Goal: Task Accomplishment & Management: Manage account settings

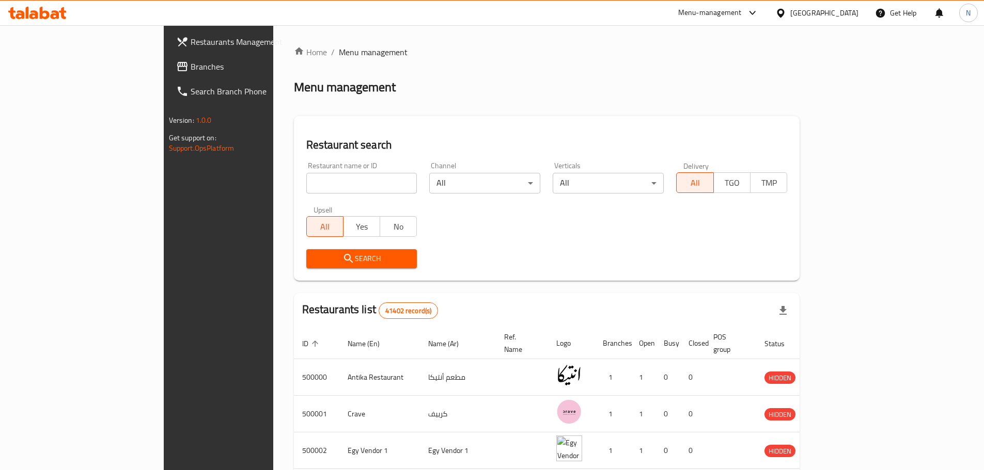
click at [848, 15] on div "[GEOGRAPHIC_DATA]" at bounding box center [824, 12] width 68 height 11
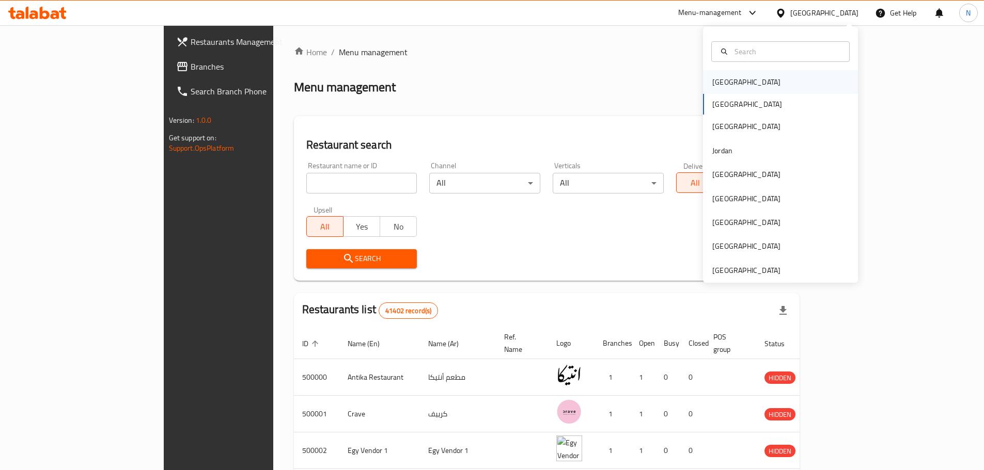
click at [720, 85] on div "[GEOGRAPHIC_DATA]" at bounding box center [746, 81] width 68 height 11
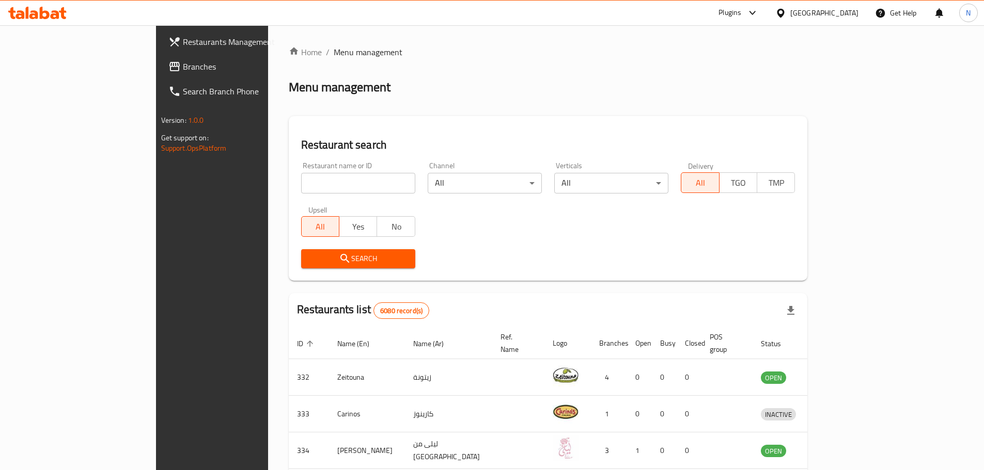
click at [183, 67] on span "Branches" at bounding box center [247, 66] width 129 height 12
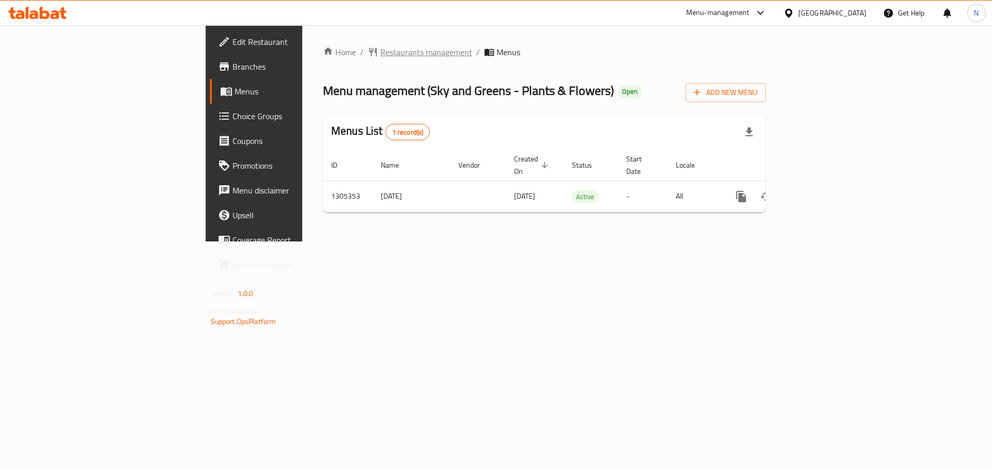
click at [380, 49] on span "Restaurants management" at bounding box center [426, 52] width 92 height 12
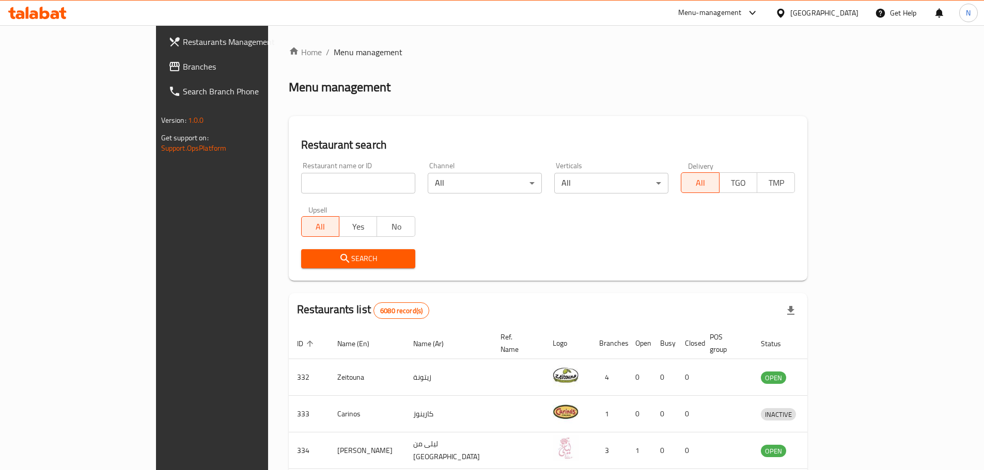
click at [183, 60] on span "Branches" at bounding box center [247, 66] width 129 height 12
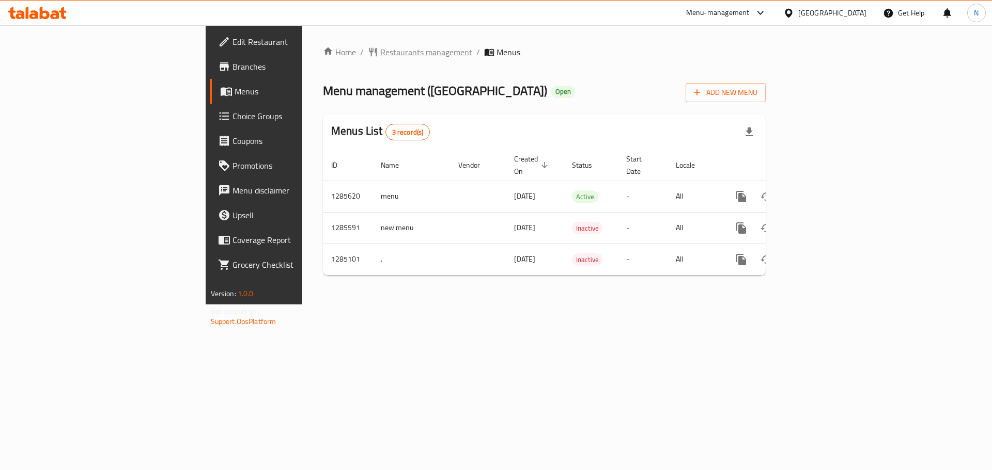
click at [380, 48] on span "Restaurants management" at bounding box center [426, 52] width 92 height 12
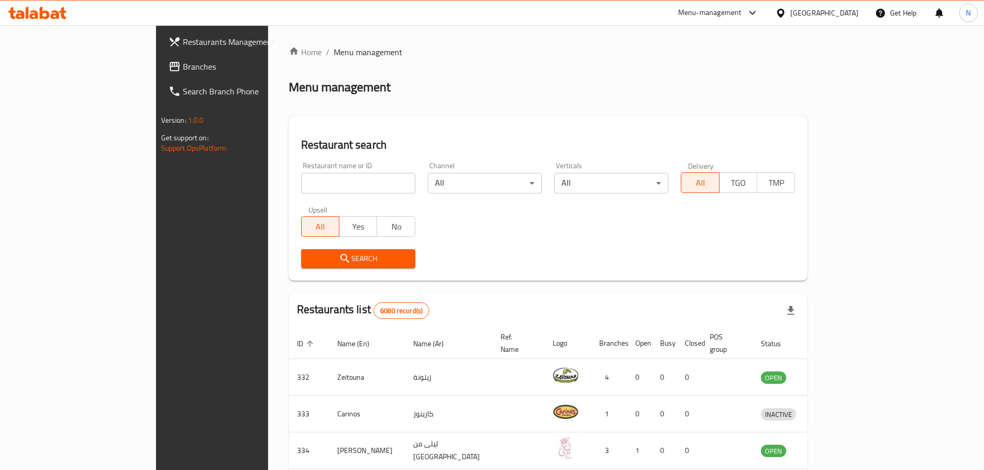
click at [183, 72] on span "Branches" at bounding box center [247, 66] width 129 height 12
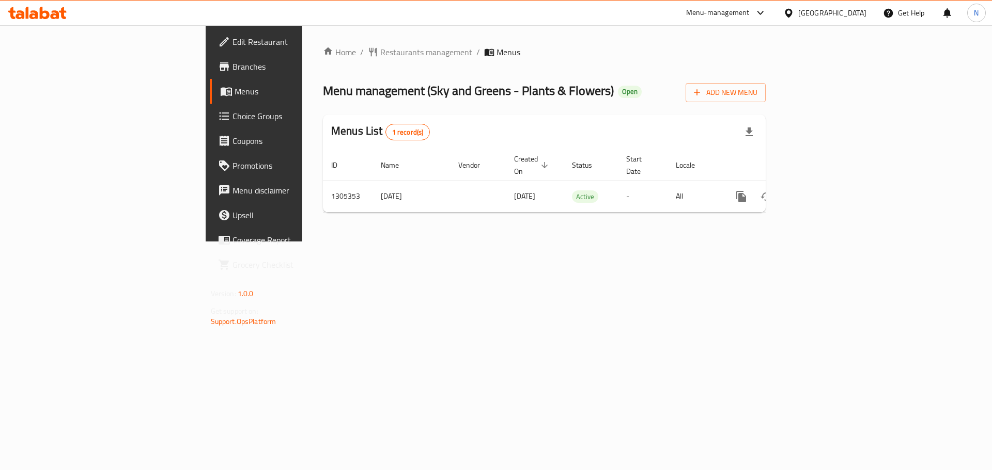
click at [855, 16] on div "[GEOGRAPHIC_DATA]" at bounding box center [832, 12] width 68 height 11
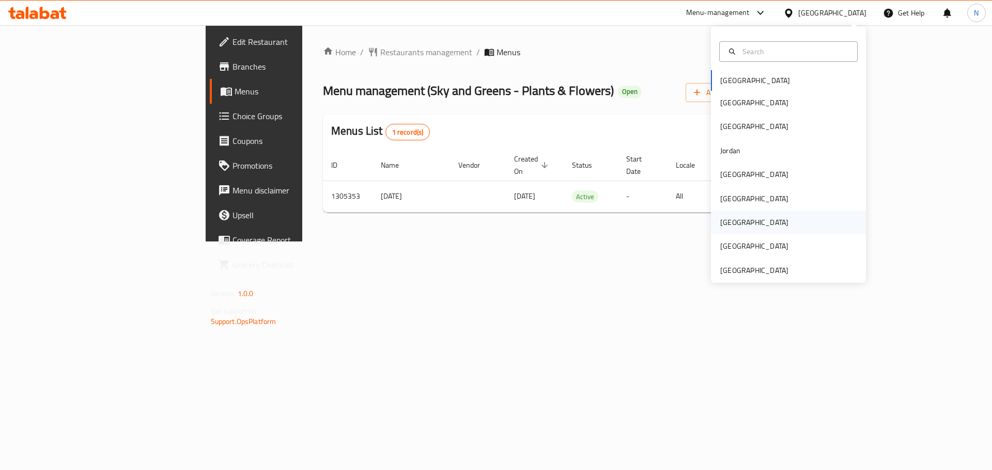
click at [737, 227] on div "[GEOGRAPHIC_DATA]" at bounding box center [754, 223] width 85 height 24
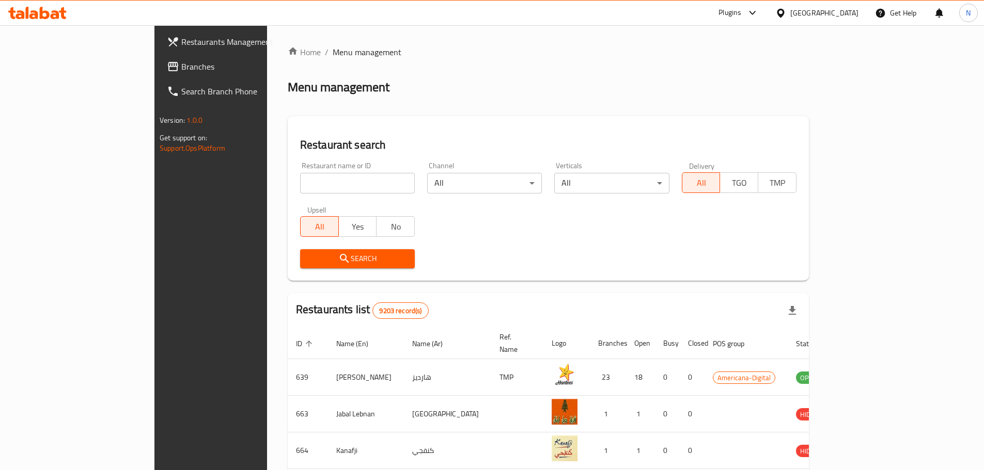
click at [181, 62] on span "Branches" at bounding box center [245, 66] width 129 height 12
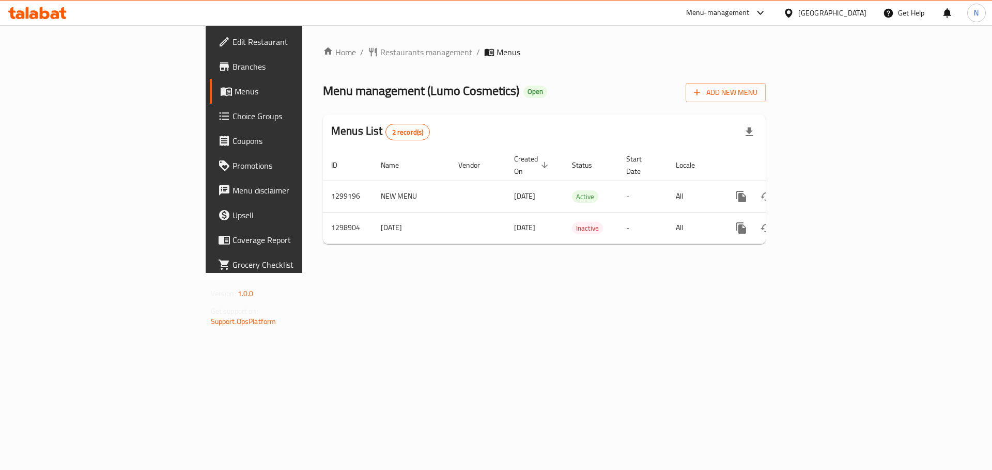
click at [861, 10] on div "Qatar" at bounding box center [832, 12] width 68 height 11
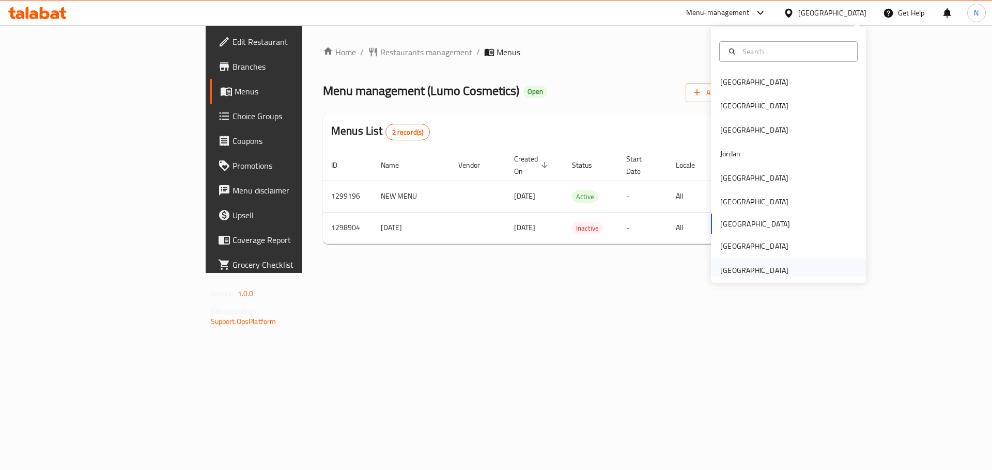
click at [756, 272] on div "[GEOGRAPHIC_DATA]" at bounding box center [754, 270] width 68 height 11
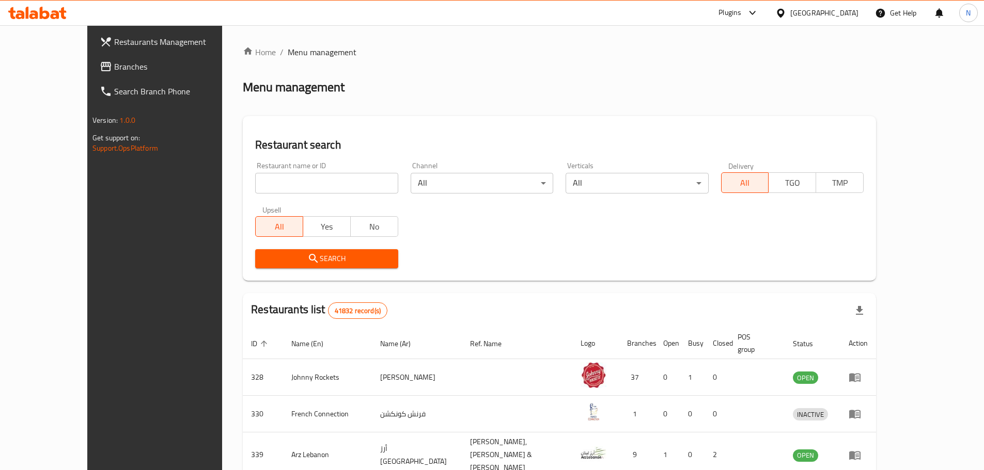
click at [114, 70] on span "Branches" at bounding box center [178, 66] width 129 height 12
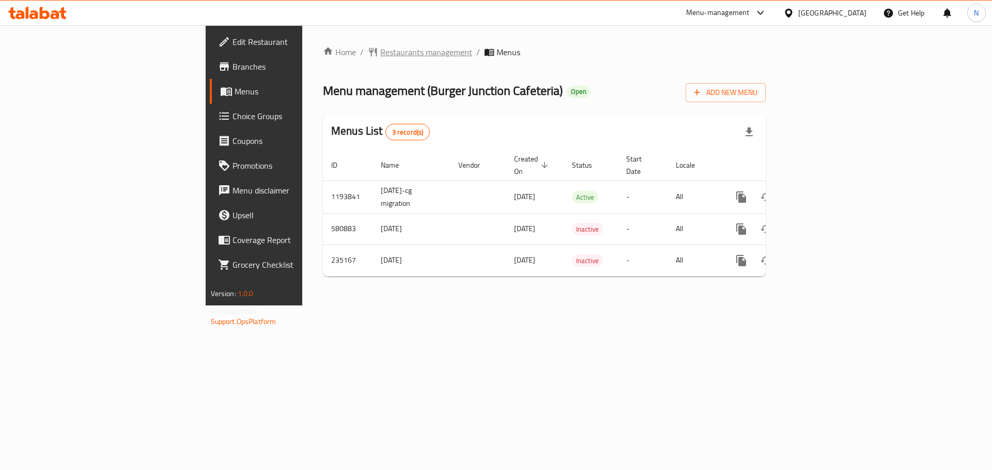
click at [380, 49] on span "Restaurants management" at bounding box center [426, 52] width 92 height 12
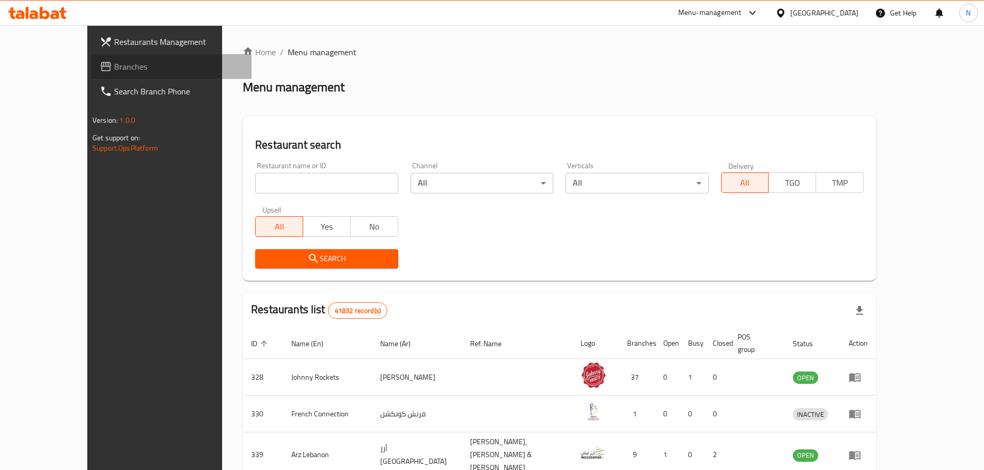
click at [114, 67] on span "Branches" at bounding box center [178, 66] width 129 height 12
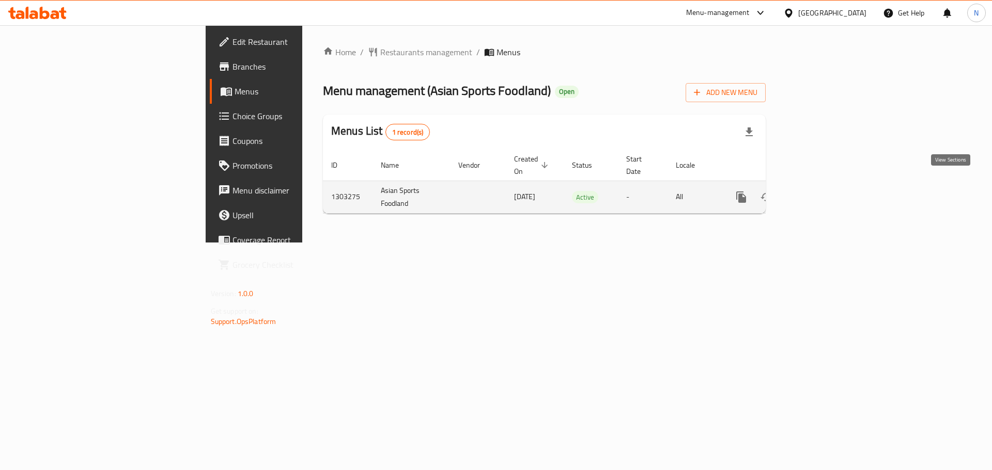
click at [822, 191] on icon "enhanced table" at bounding box center [815, 197] width 12 height 12
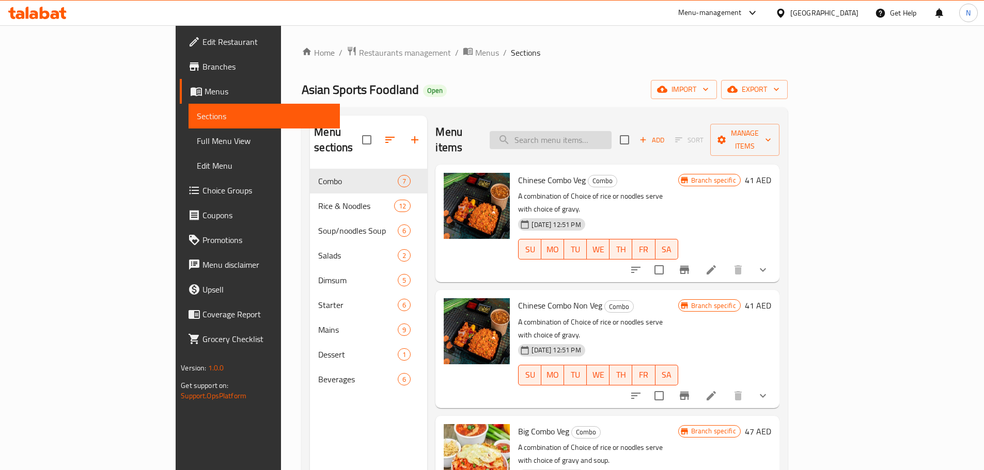
click at [564, 131] on input "search" at bounding box center [551, 140] width 122 height 18
paste input "Ai Pad Kra Pao Chicken"
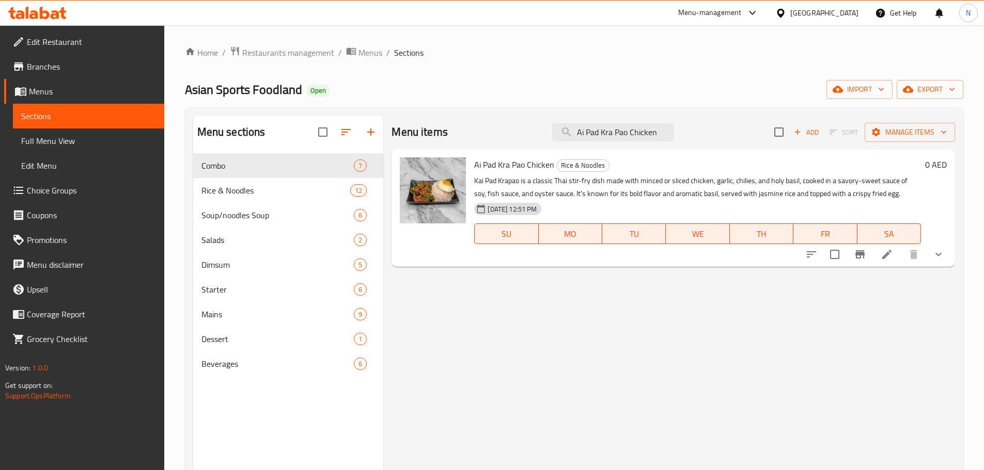
type input "Ai Pad Kra Pao Chicken"
click at [887, 257] on icon at bounding box center [886, 254] width 12 height 12
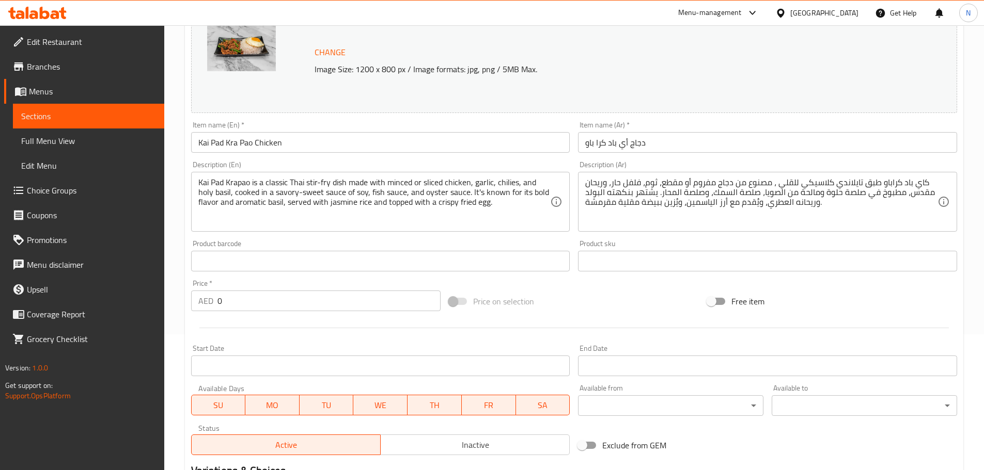
scroll to position [96, 0]
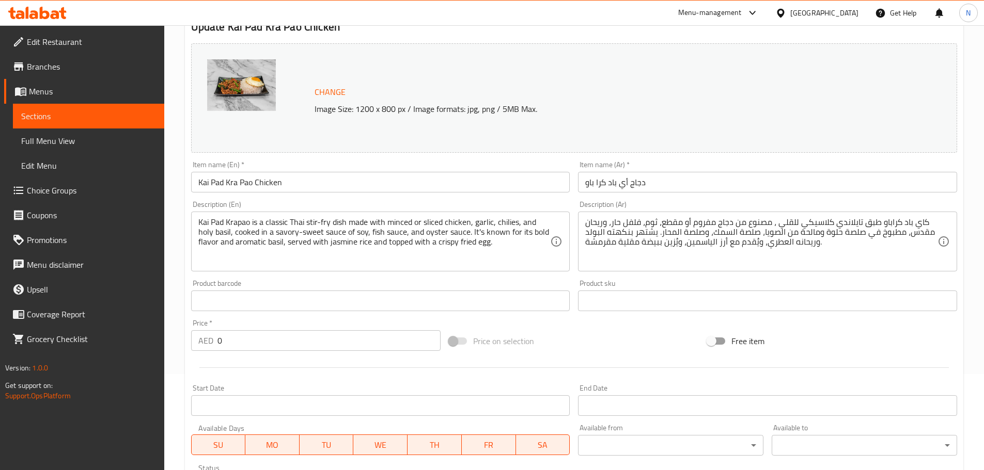
click at [976, 186] on div "Home / Restaurants management / Menus / Sections / item / update Rice & Noodles…" at bounding box center [574, 285] width 820 height 713
click at [327, 177] on input "Kai Pad Kra Pao Chicken" at bounding box center [380, 182] width 379 height 21
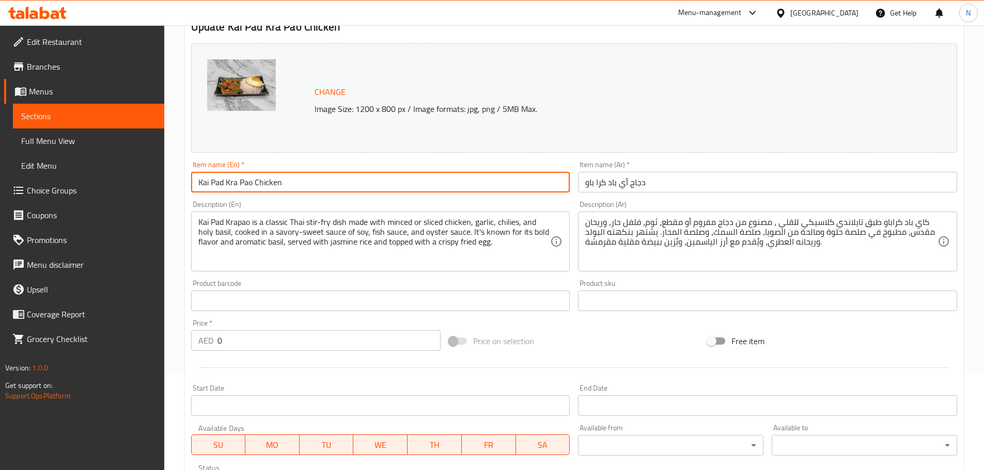
click at [327, 177] on input "Kai Pad Kra Pao Chicken" at bounding box center [380, 182] width 379 height 21
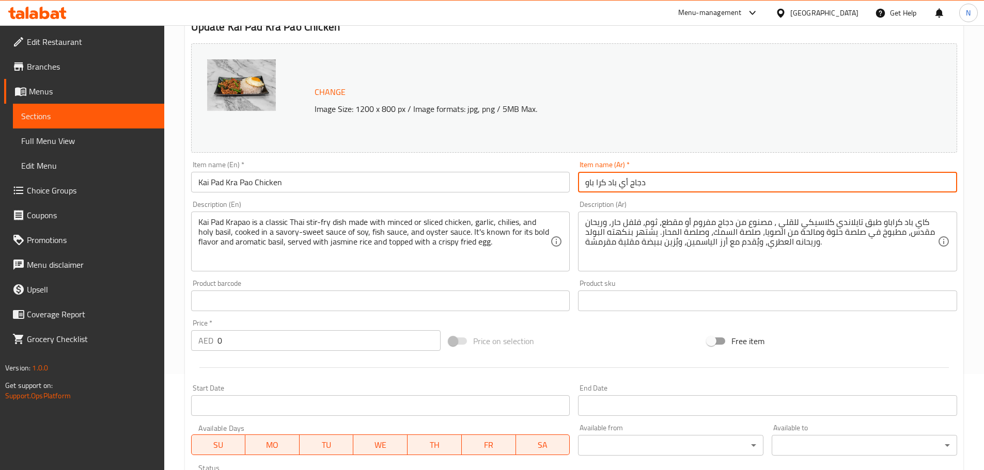
click at [657, 190] on input "دجاج أي باد كرا باو" at bounding box center [767, 182] width 379 height 21
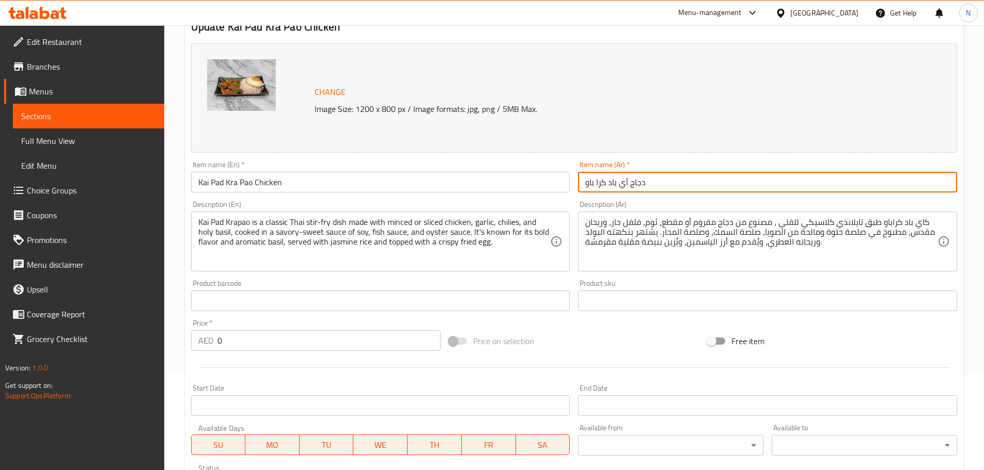
paste input "كا"
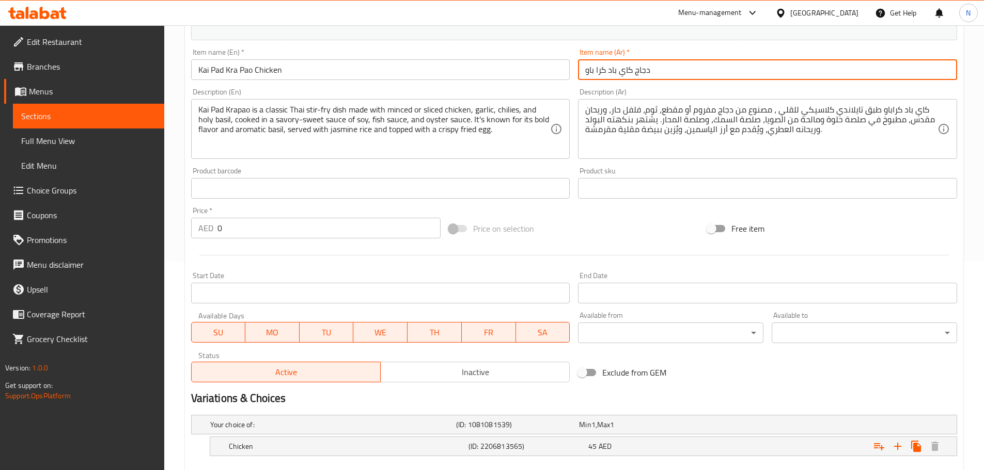
scroll to position [268, 0]
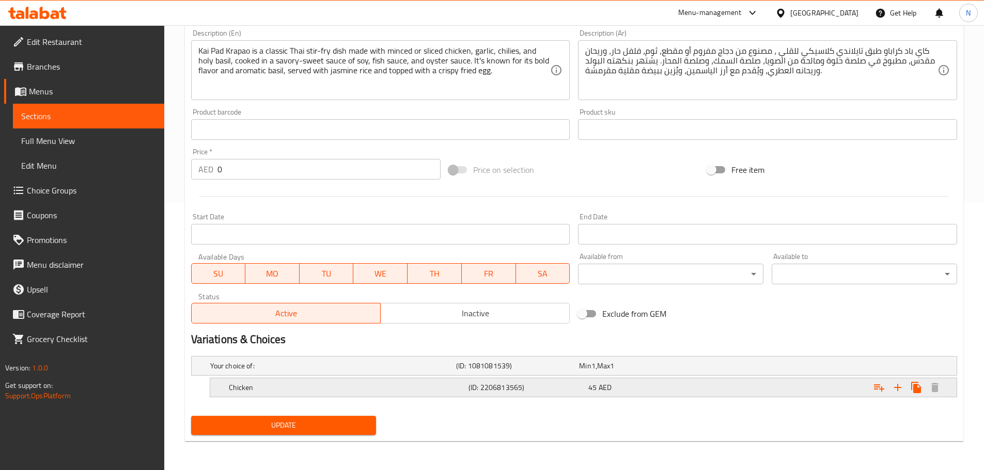
type input "دجاج كاي باد كرا باو"
click at [435, 388] on h5 "Chicken" at bounding box center [346, 388] width 235 height 10
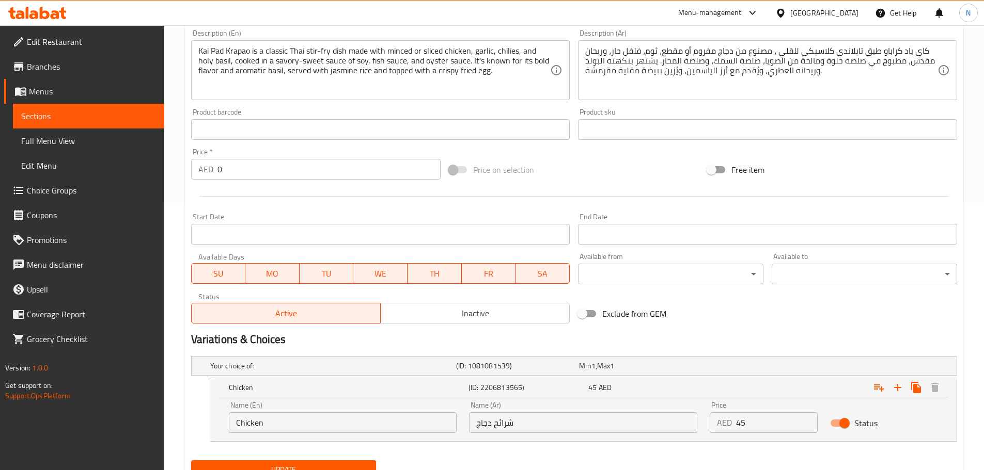
click at [504, 427] on input "شرائح دجاج" at bounding box center [583, 423] width 228 height 21
click at [503, 427] on input "شرائح دجاج" at bounding box center [583, 423] width 228 height 21
type input "دجاج"
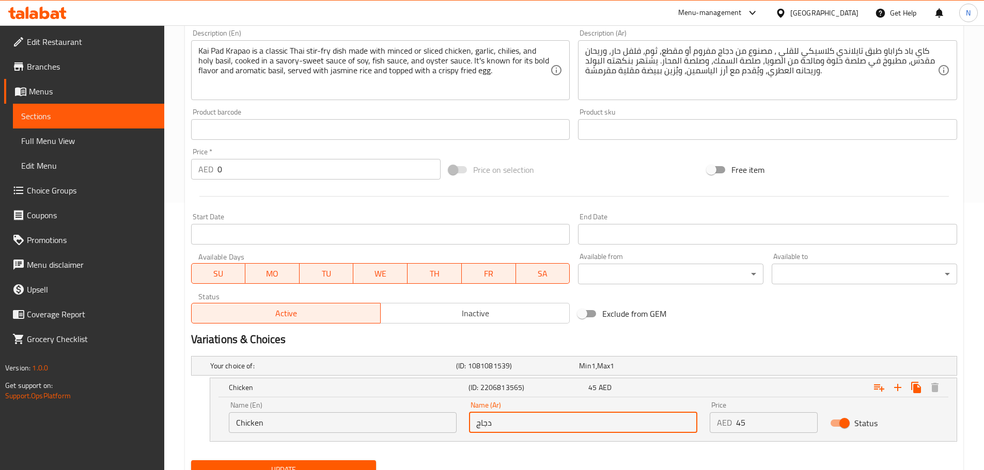
click at [352, 464] on span "Update" at bounding box center [283, 470] width 169 height 13
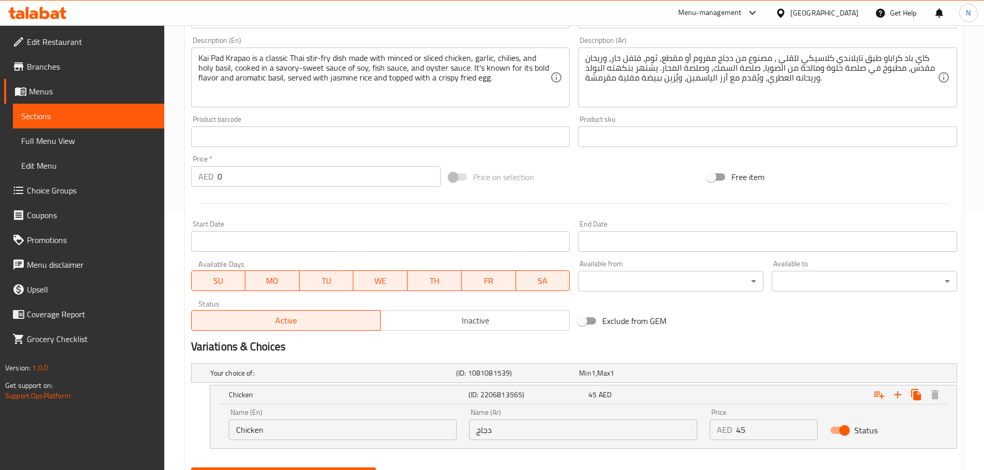
scroll to position [0, 0]
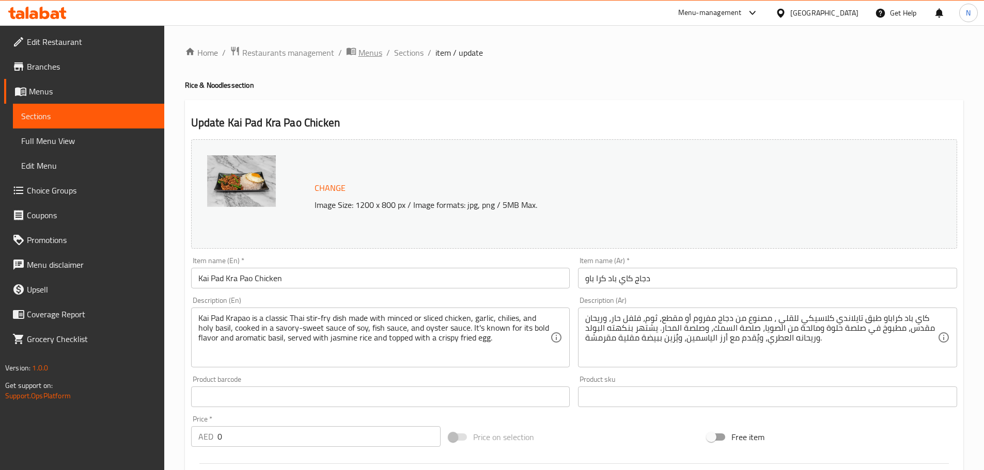
click at [361, 50] on span "Menus" at bounding box center [370, 52] width 24 height 12
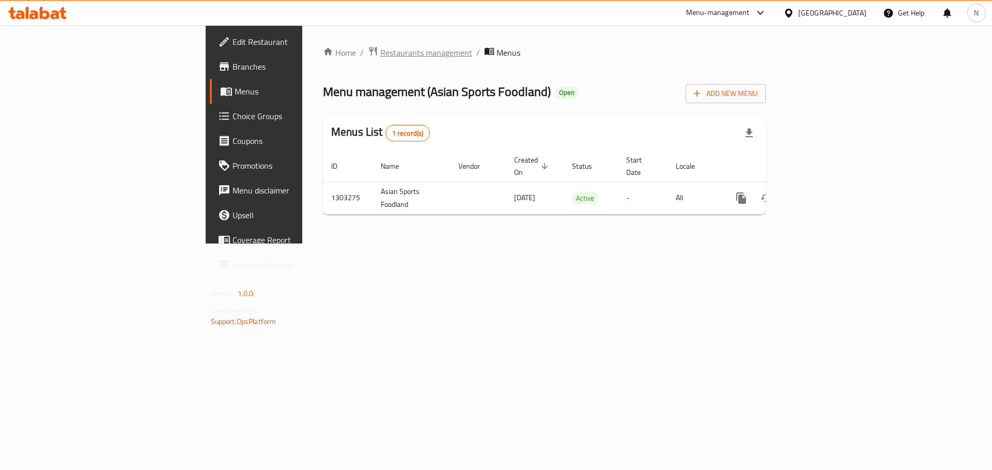
click at [380, 58] on span "Restaurants management" at bounding box center [426, 52] width 92 height 12
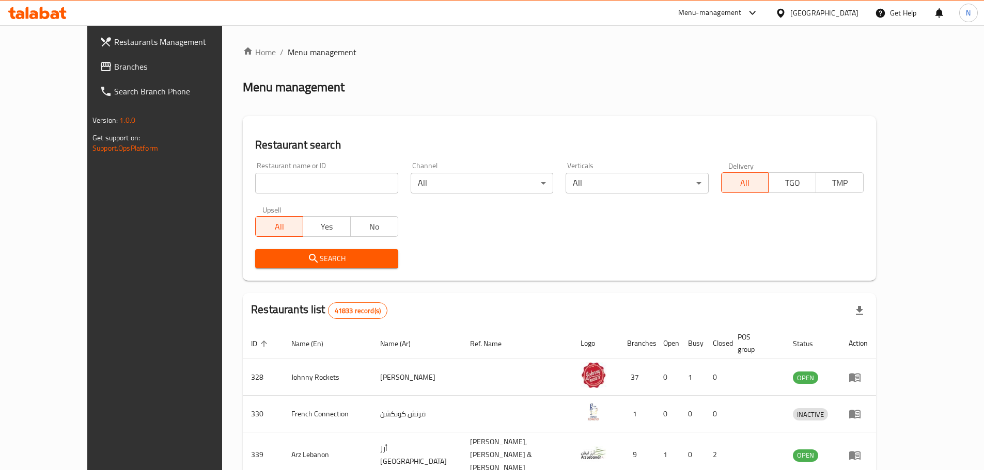
click at [114, 68] on span "Branches" at bounding box center [178, 66] width 129 height 12
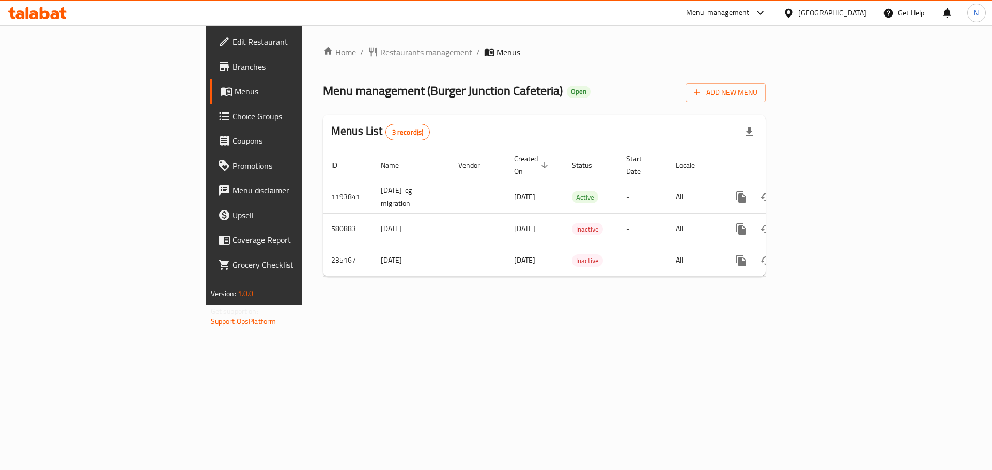
click at [842, 14] on div "[GEOGRAPHIC_DATA]" at bounding box center [832, 12] width 68 height 11
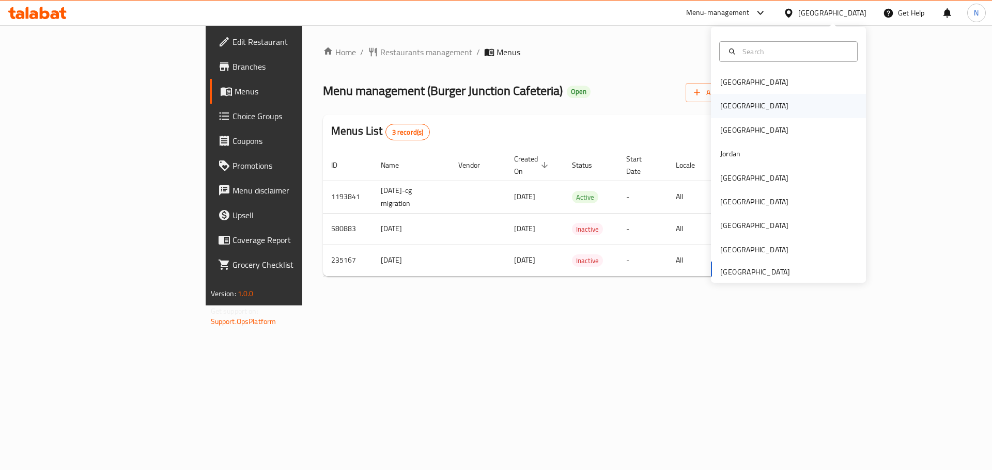
click at [725, 109] on div "Egypt" at bounding box center [754, 105] width 68 height 11
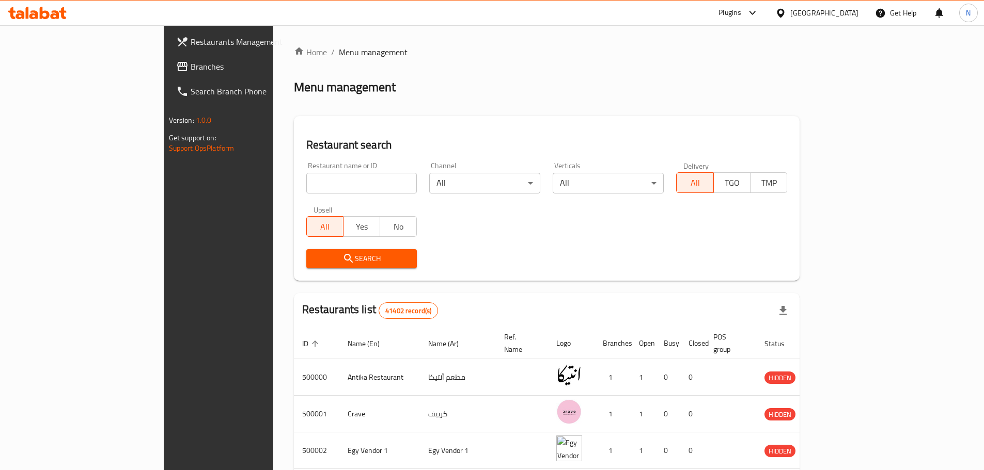
click at [306, 186] on input "search" at bounding box center [361, 183] width 111 height 21
paste input "719513"
type input "719513"
click button "Search" at bounding box center [361, 258] width 111 height 19
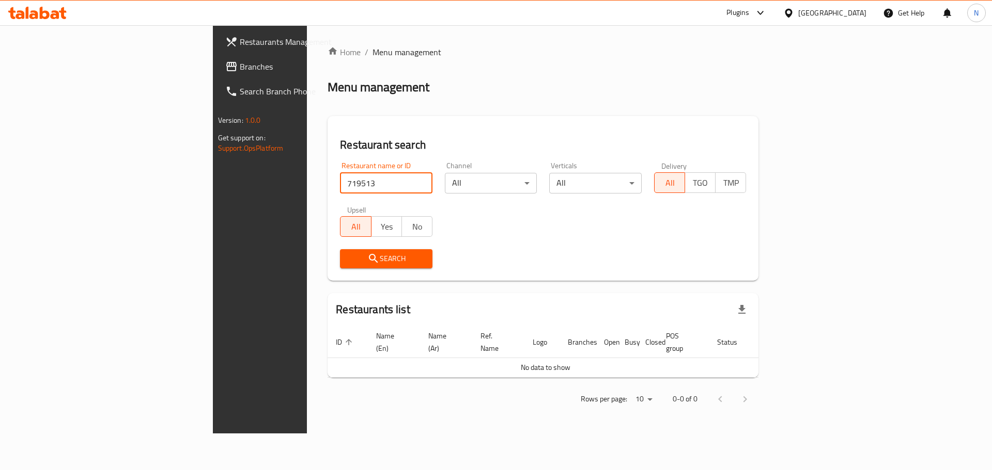
click at [240, 61] on span "Branches" at bounding box center [305, 66] width 131 height 12
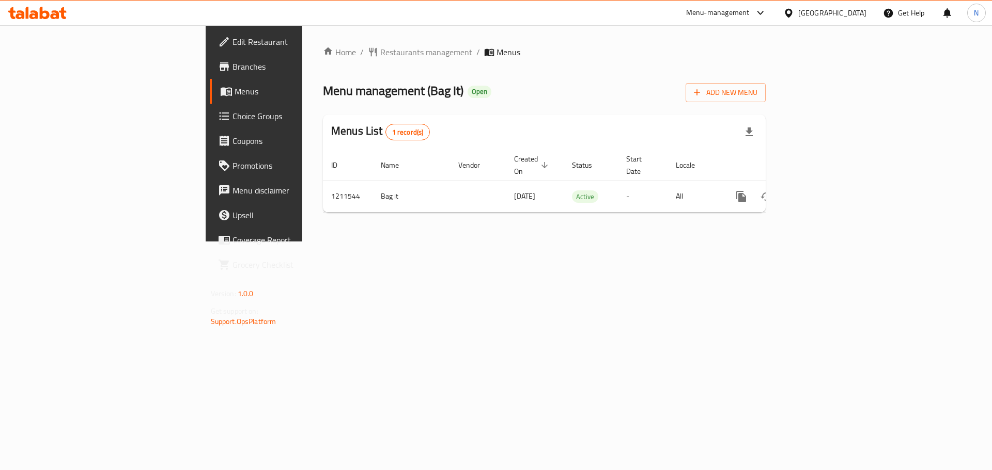
click at [232, 70] on span "Branches" at bounding box center [297, 66] width 131 height 12
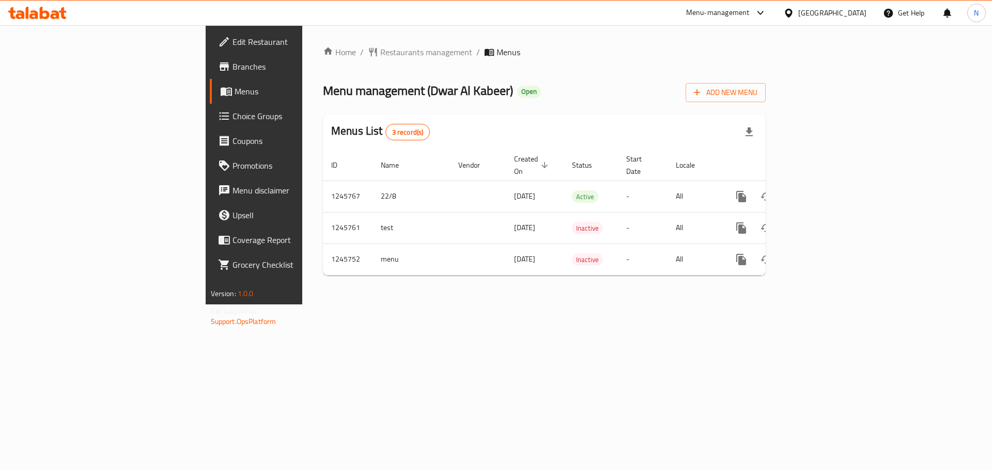
click at [830, 13] on div "[GEOGRAPHIC_DATA]" at bounding box center [832, 12] width 68 height 11
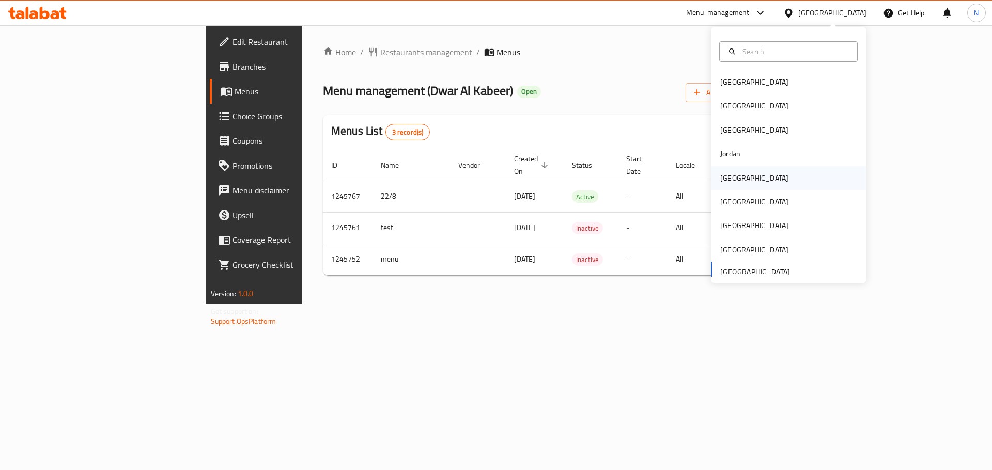
click at [728, 177] on div "[GEOGRAPHIC_DATA]" at bounding box center [754, 177] width 68 height 11
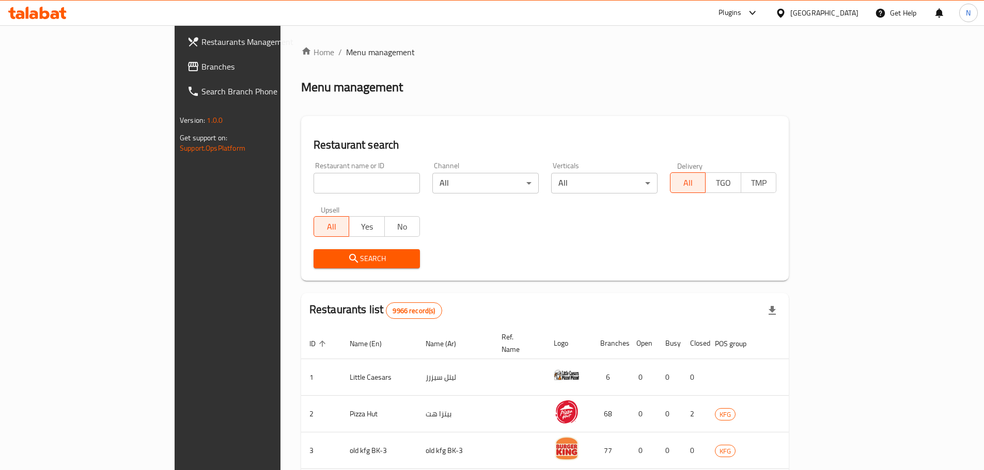
drag, startPoint x: 86, startPoint y: 67, endPoint x: 78, endPoint y: 66, distance: 7.8
click at [201, 67] on span "Branches" at bounding box center [265, 66] width 129 height 12
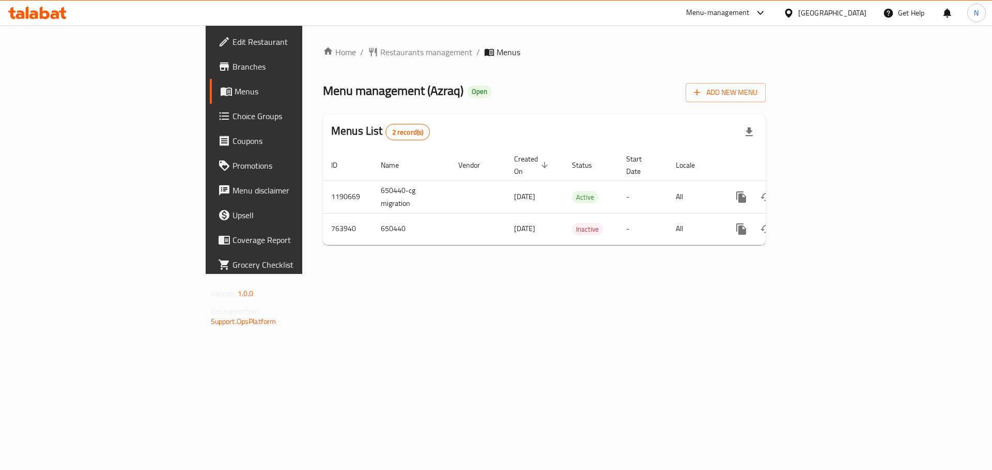
click at [858, 15] on div "[GEOGRAPHIC_DATA]" at bounding box center [832, 12] width 68 height 11
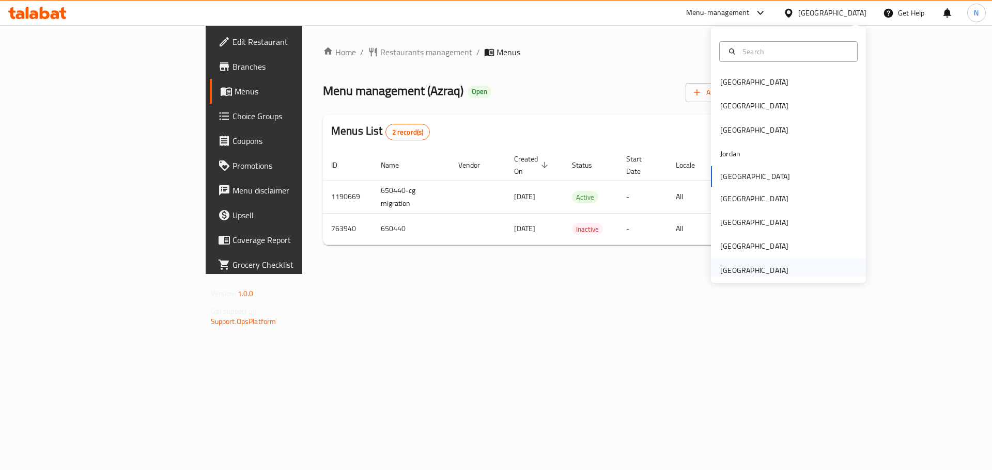
click at [770, 276] on div "[GEOGRAPHIC_DATA]" at bounding box center [754, 270] width 68 height 11
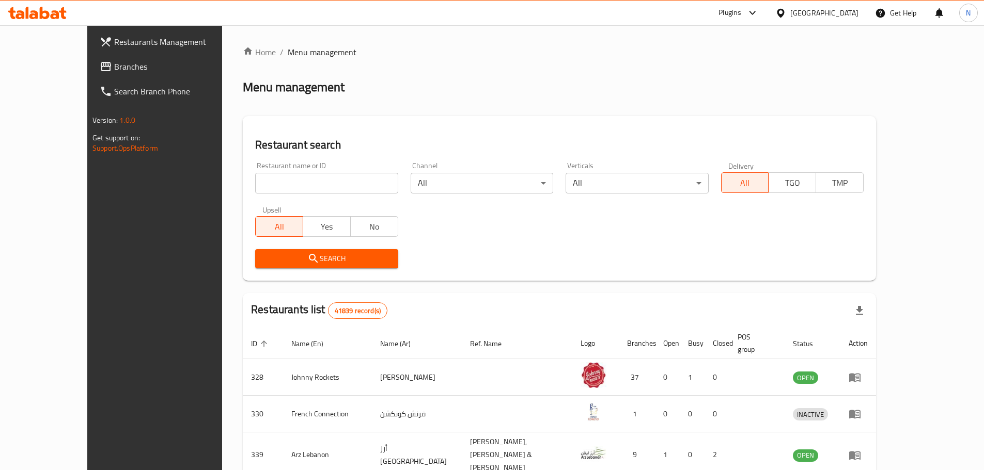
click at [114, 65] on span "Branches" at bounding box center [178, 66] width 129 height 12
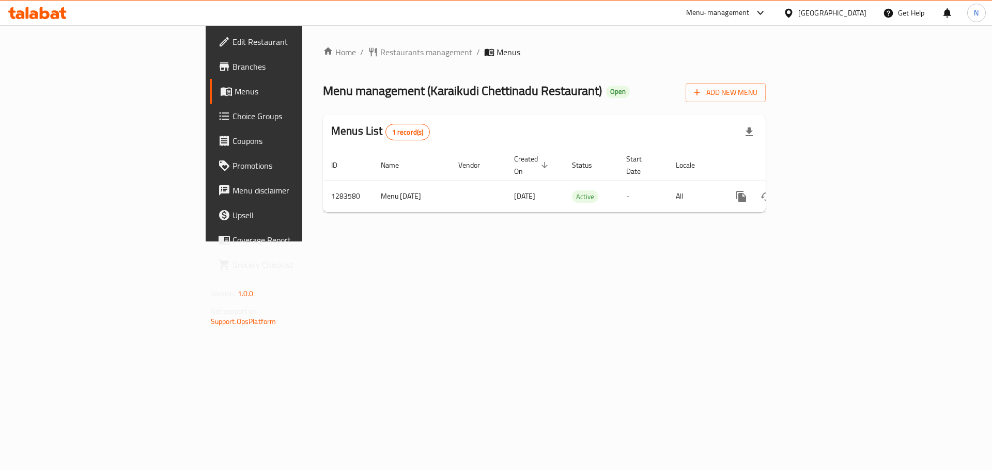
click at [847, 10] on div "[GEOGRAPHIC_DATA]" at bounding box center [832, 12] width 68 height 11
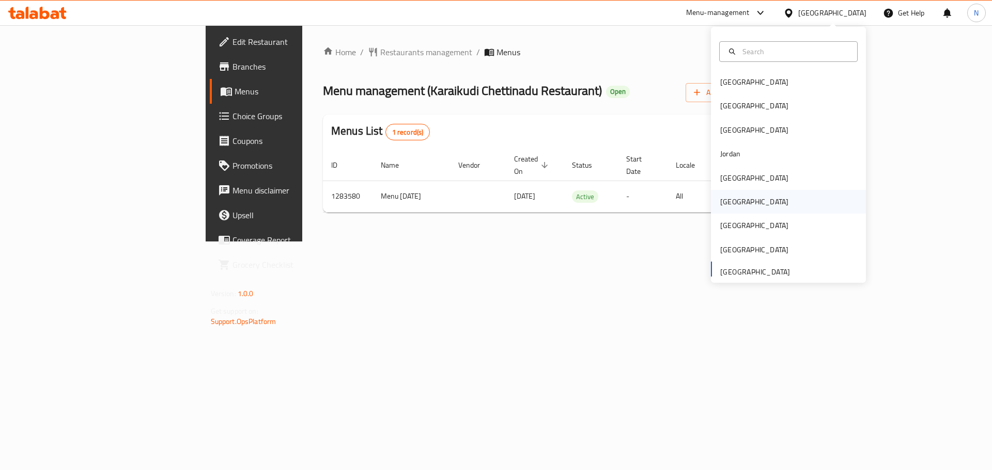
click at [729, 198] on div "Oman" at bounding box center [754, 201] width 68 height 11
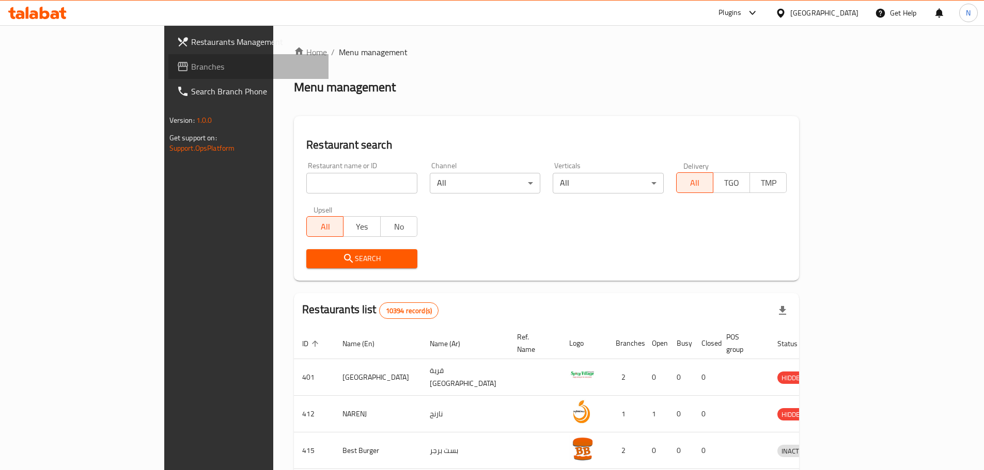
click at [191, 66] on span "Branches" at bounding box center [255, 66] width 129 height 12
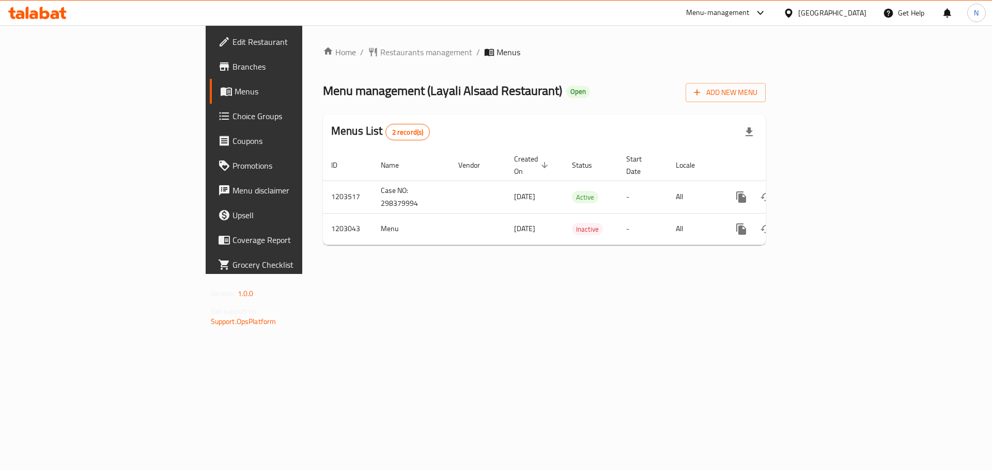
click at [798, 10] on div at bounding box center [790, 12] width 15 height 11
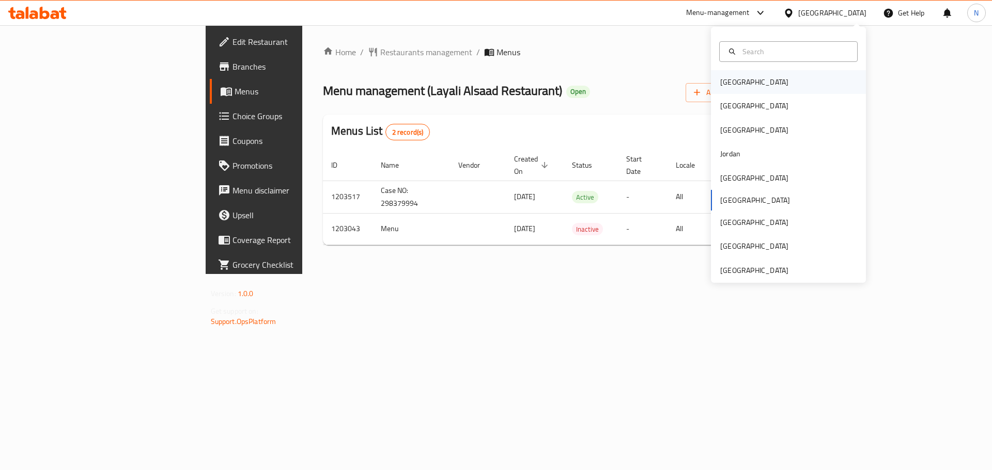
click at [753, 81] on div "[GEOGRAPHIC_DATA]" at bounding box center [788, 82] width 155 height 24
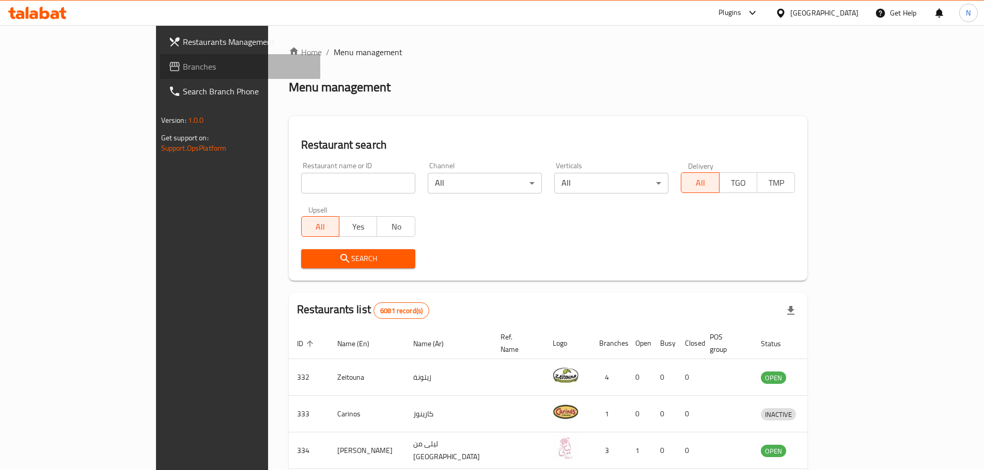
click at [183, 65] on span "Branches" at bounding box center [247, 66] width 129 height 12
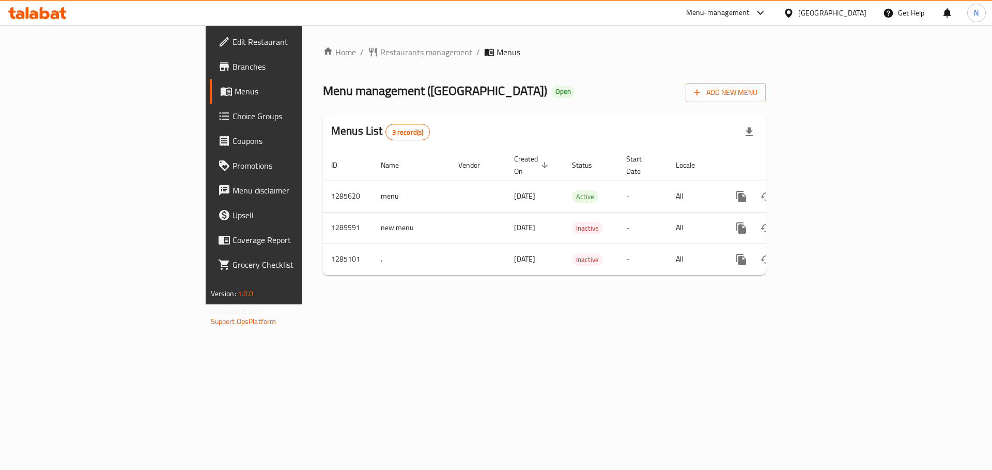
click at [844, 15] on div "[GEOGRAPHIC_DATA]" at bounding box center [832, 12] width 68 height 11
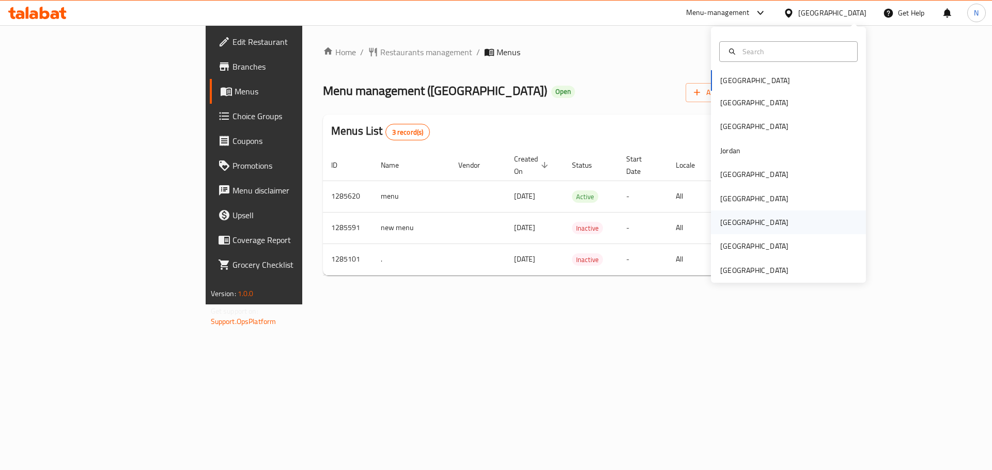
click at [720, 219] on div "[GEOGRAPHIC_DATA]" at bounding box center [754, 222] width 68 height 11
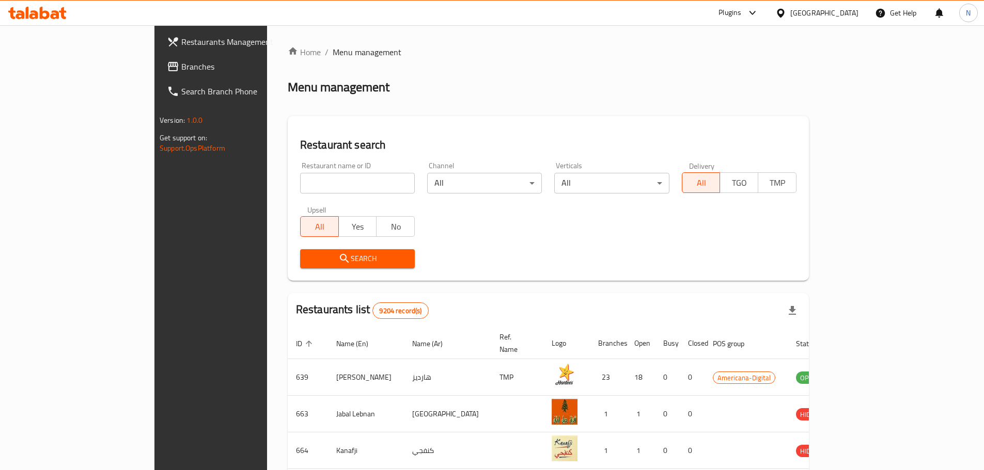
click at [181, 66] on span "Branches" at bounding box center [245, 66] width 129 height 12
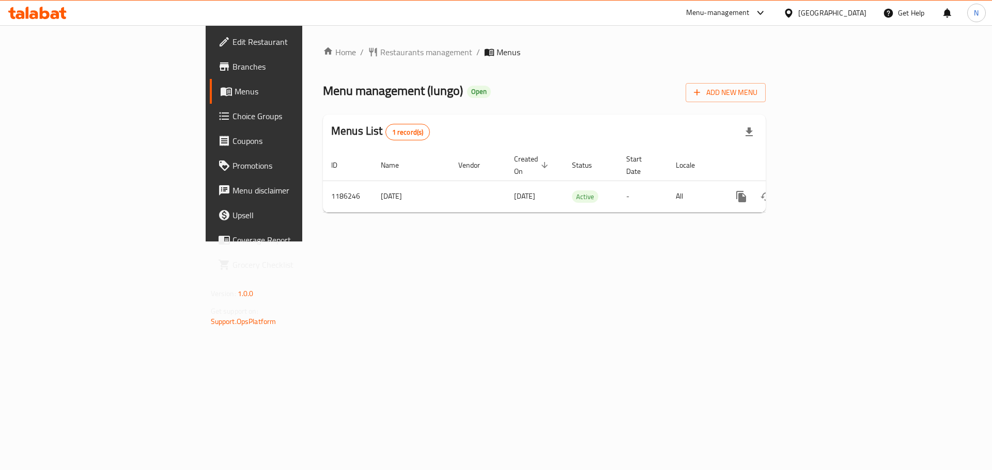
click at [857, 12] on div "[GEOGRAPHIC_DATA]" at bounding box center [832, 12] width 68 height 11
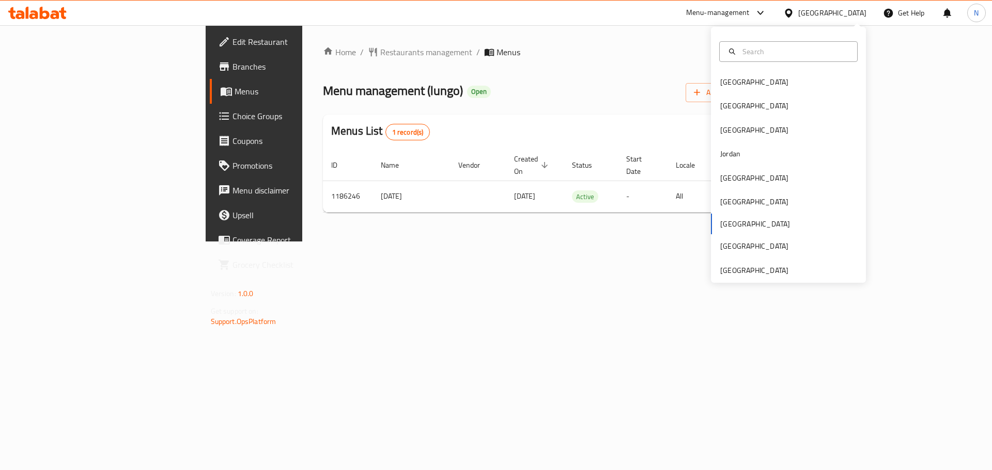
click at [770, 278] on div "[GEOGRAPHIC_DATA] [GEOGRAPHIC_DATA] [GEOGRAPHIC_DATA] [GEOGRAPHIC_DATA] [GEOGRA…" at bounding box center [788, 155] width 155 height 256
click at [768, 269] on div "[GEOGRAPHIC_DATA]" at bounding box center [754, 270] width 68 height 11
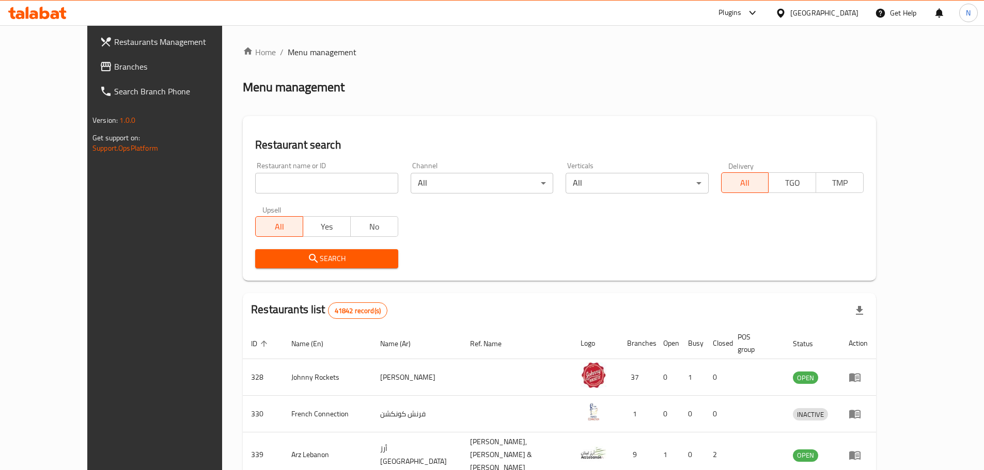
click at [114, 63] on span "Branches" at bounding box center [178, 66] width 129 height 12
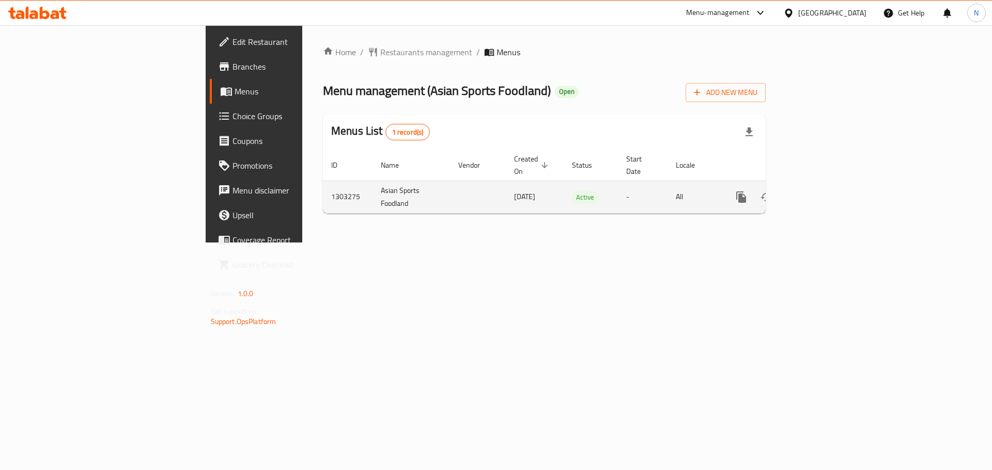
click at [822, 191] on icon "enhanced table" at bounding box center [815, 197] width 12 height 12
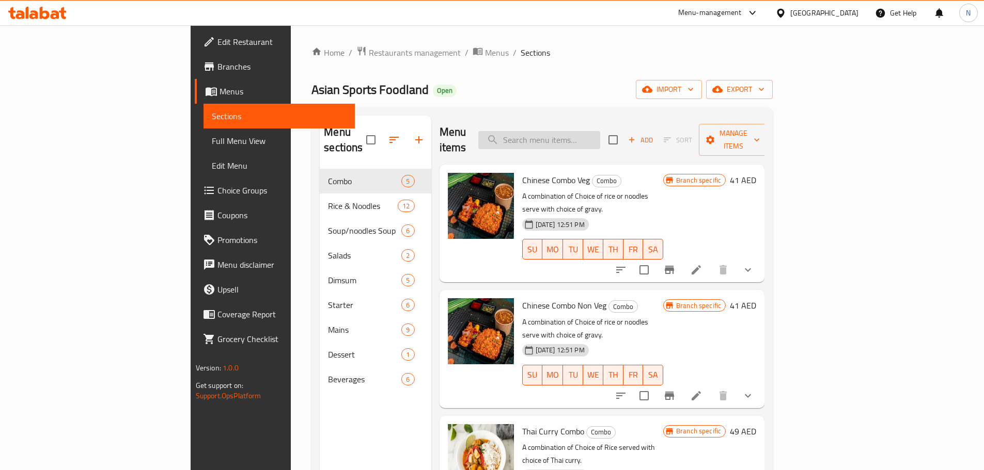
click at [592, 133] on input "search" at bounding box center [539, 140] width 122 height 18
paste input "[PERSON_NAME]"
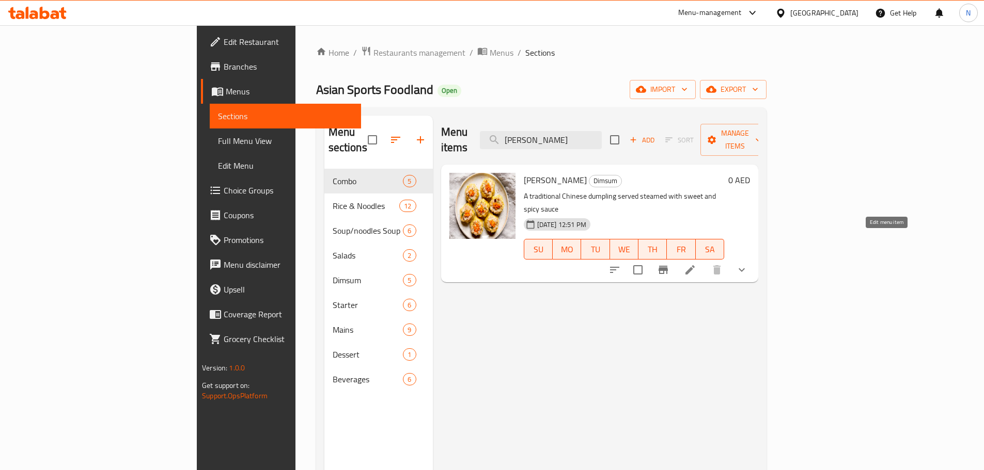
type input "[PERSON_NAME]"
click at [696, 264] on icon at bounding box center [690, 270] width 12 height 12
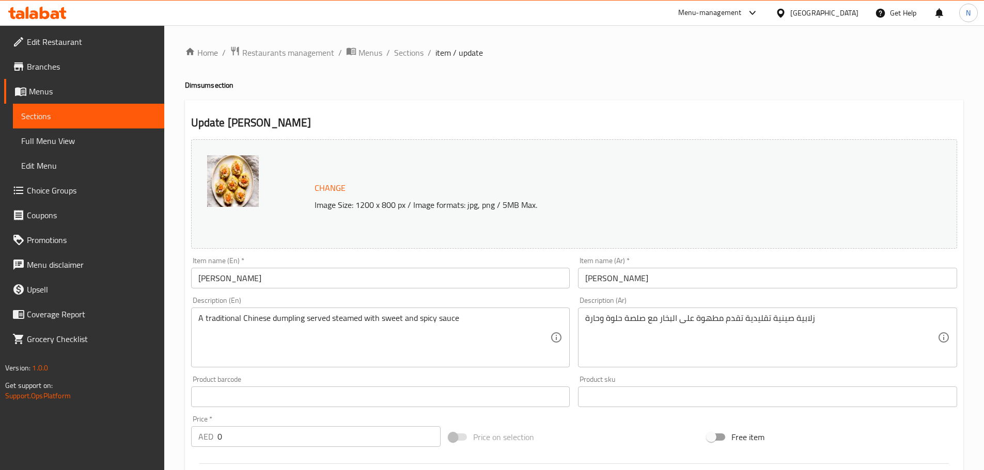
scroll to position [297, 0]
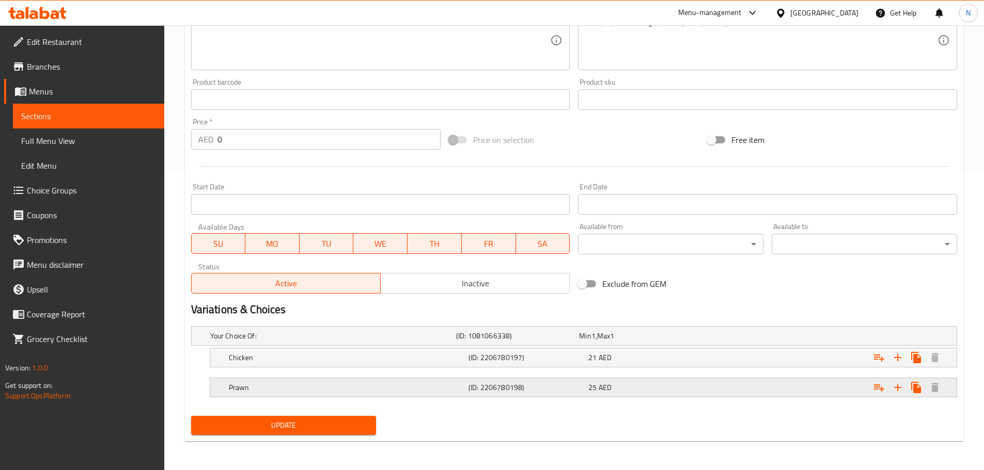
click at [472, 395] on div "Prawn (ID: 2206780198) 25 AED" at bounding box center [586, 387] width 719 height 23
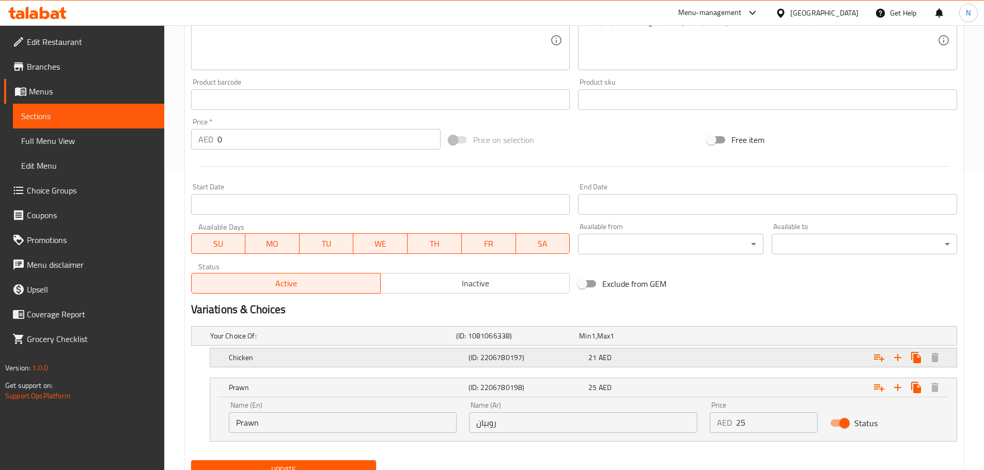
click at [479, 363] on h5 "(ID: 2206780197)" at bounding box center [526, 358] width 116 height 10
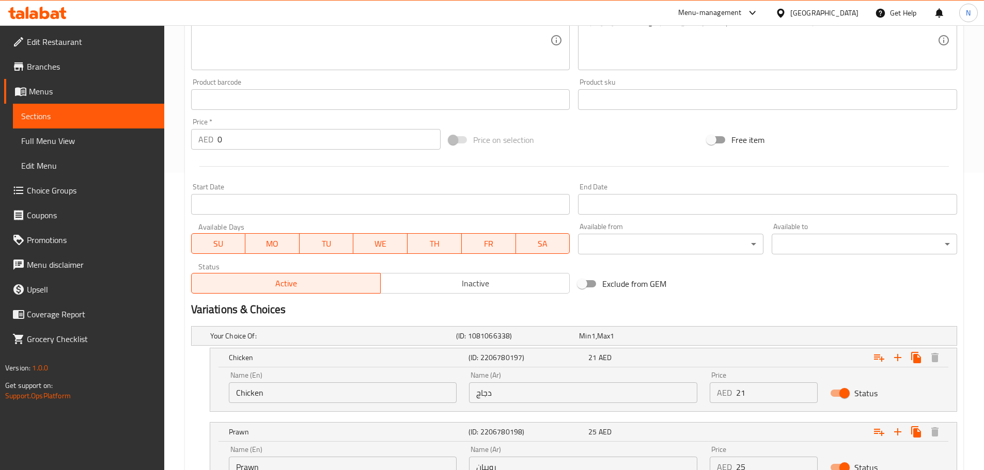
scroll to position [386, 0]
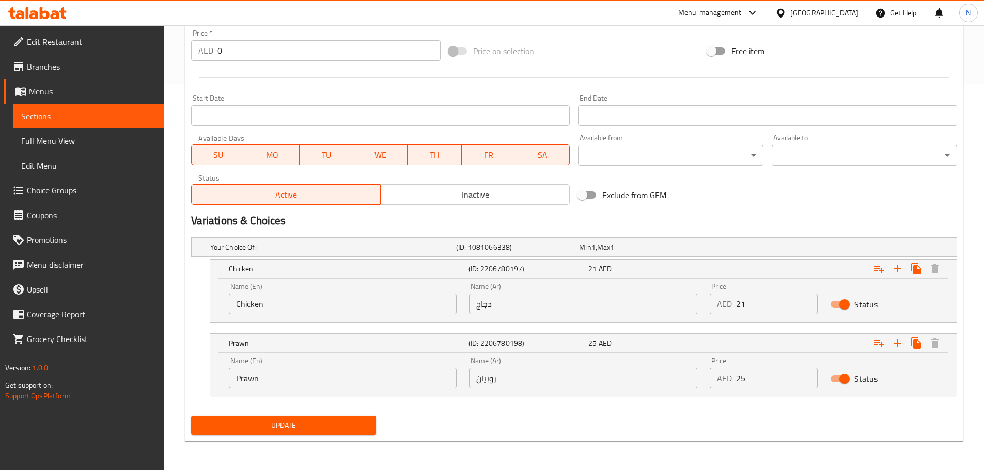
click at [303, 430] on span "Update" at bounding box center [283, 425] width 169 height 13
click at [800, 16] on div "United Arab Emirates" at bounding box center [824, 12] width 68 height 11
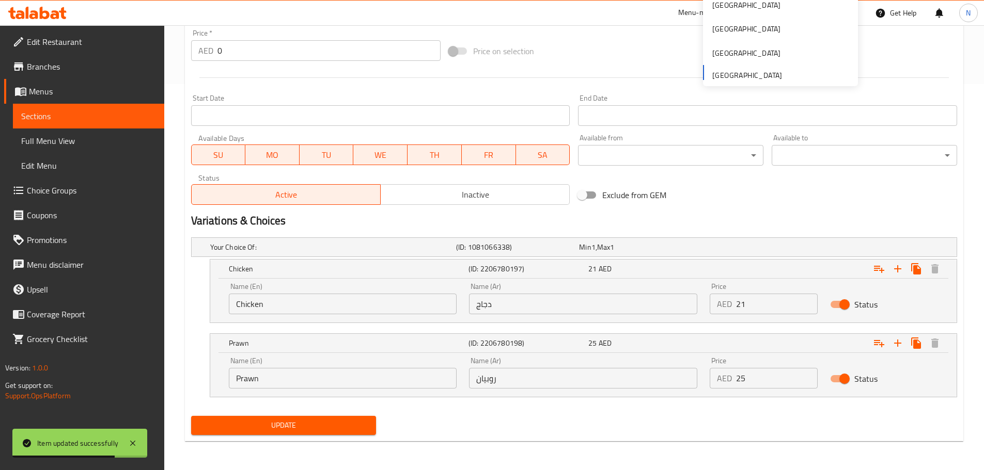
scroll to position [0, 0]
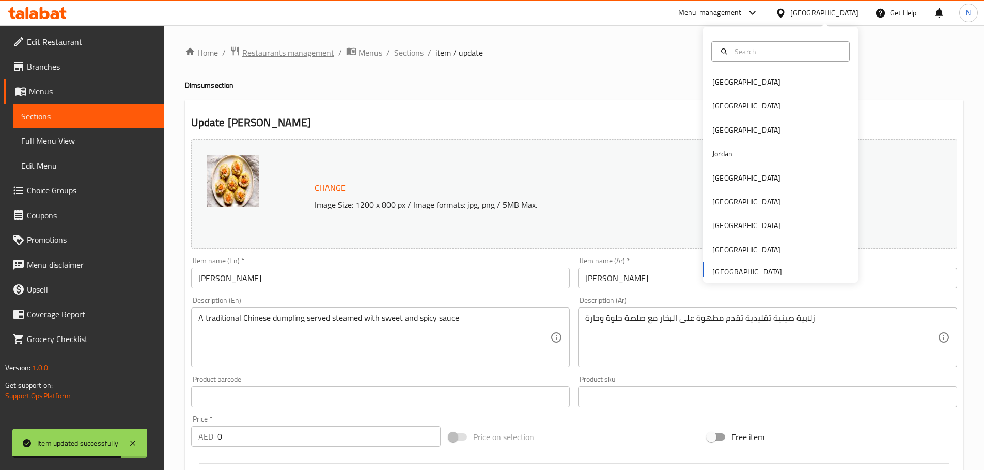
click at [311, 50] on span "Restaurants management" at bounding box center [288, 52] width 92 height 12
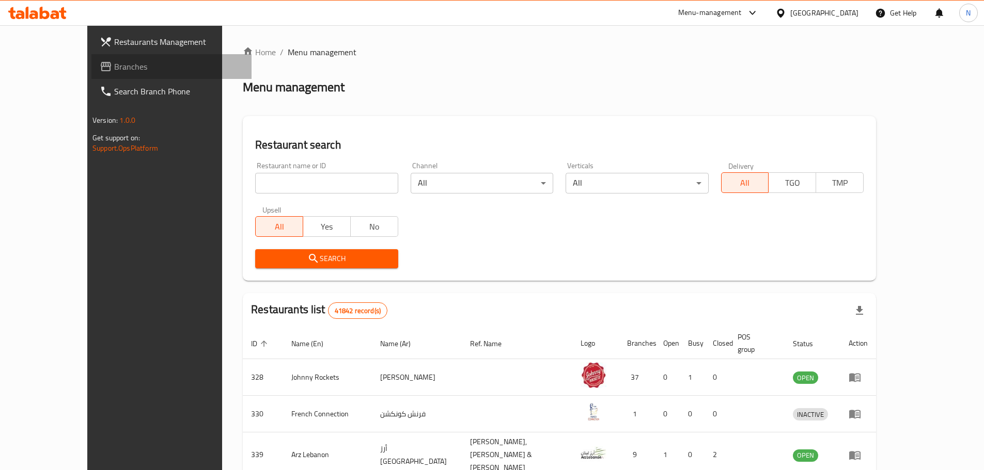
click at [114, 69] on span "Branches" at bounding box center [178, 66] width 129 height 12
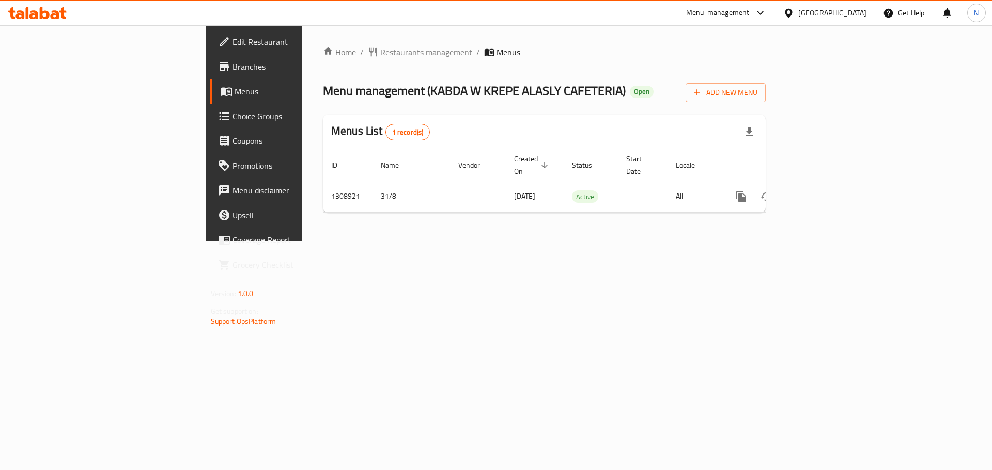
click at [380, 50] on span "Restaurants management" at bounding box center [426, 52] width 92 height 12
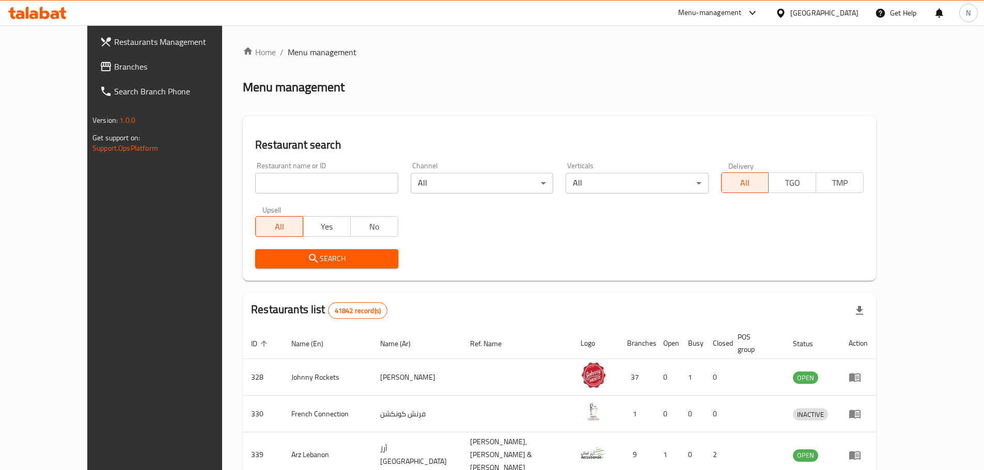
click at [114, 67] on span "Branches" at bounding box center [178, 66] width 129 height 12
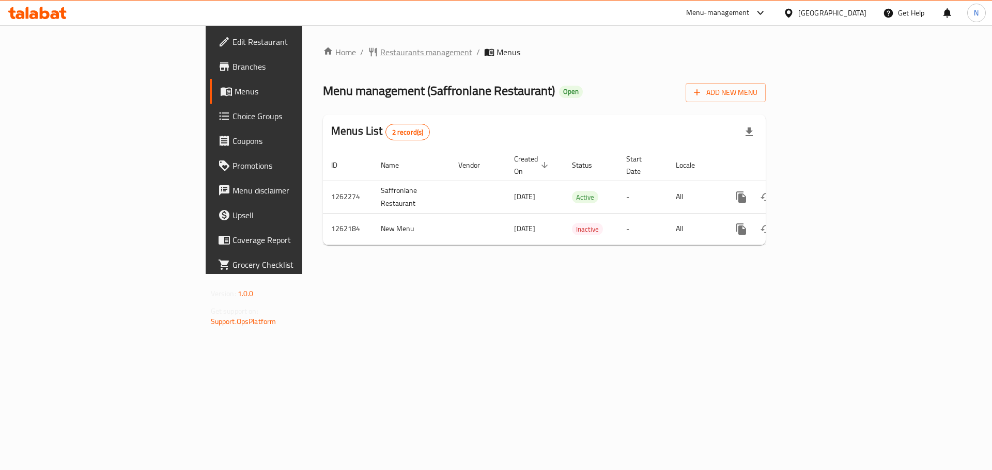
click at [380, 56] on span "Restaurants management" at bounding box center [426, 52] width 92 height 12
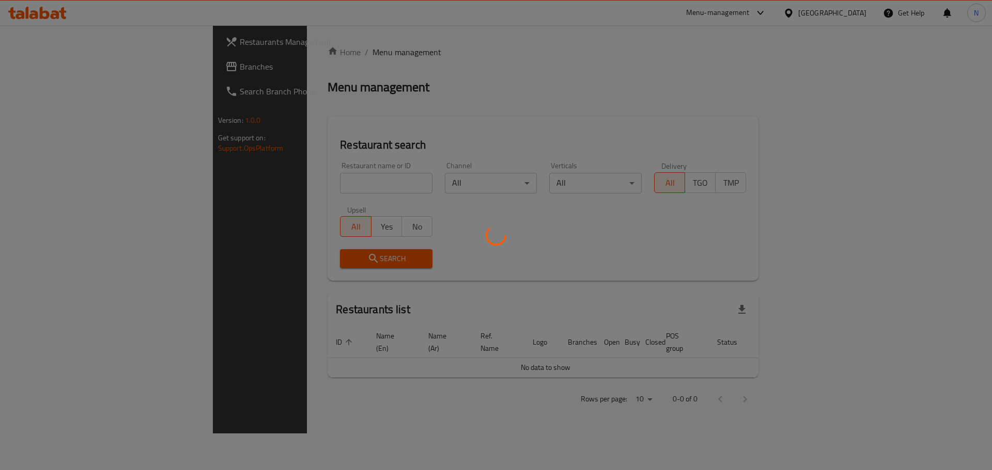
click at [69, 75] on div at bounding box center [496, 235] width 992 height 470
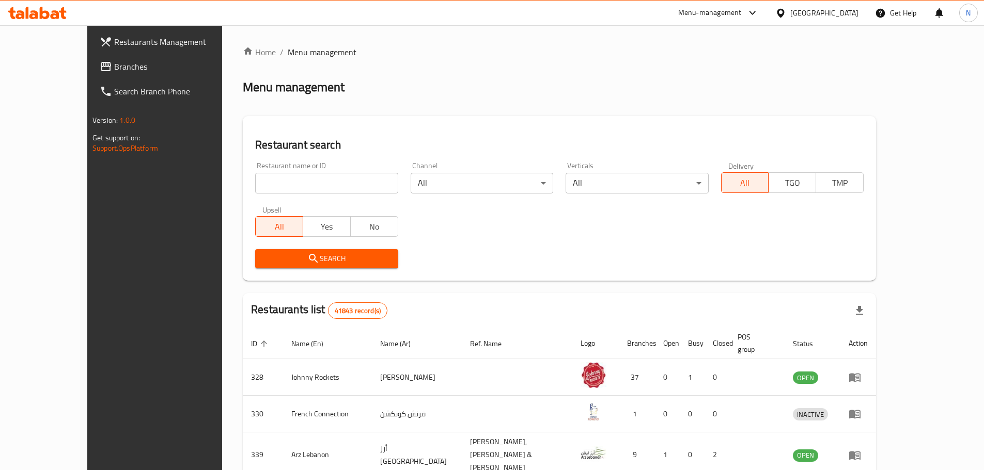
click at [91, 75] on link "Branches" at bounding box center [171, 66] width 160 height 25
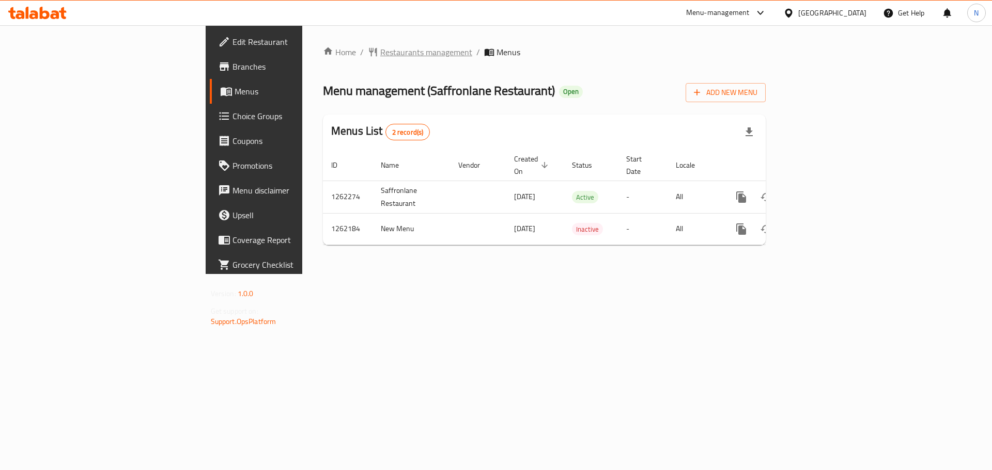
click at [380, 54] on span "Restaurants management" at bounding box center [426, 52] width 92 height 12
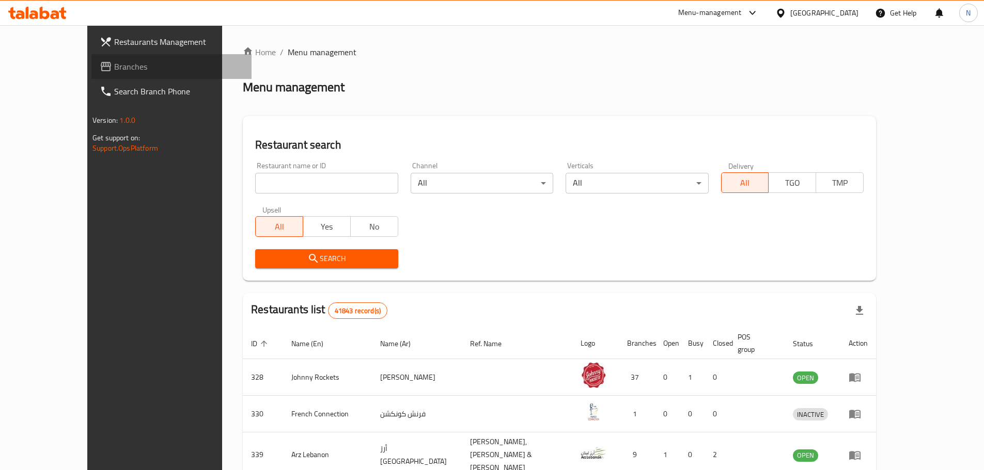
click at [114, 71] on span "Branches" at bounding box center [178, 66] width 129 height 12
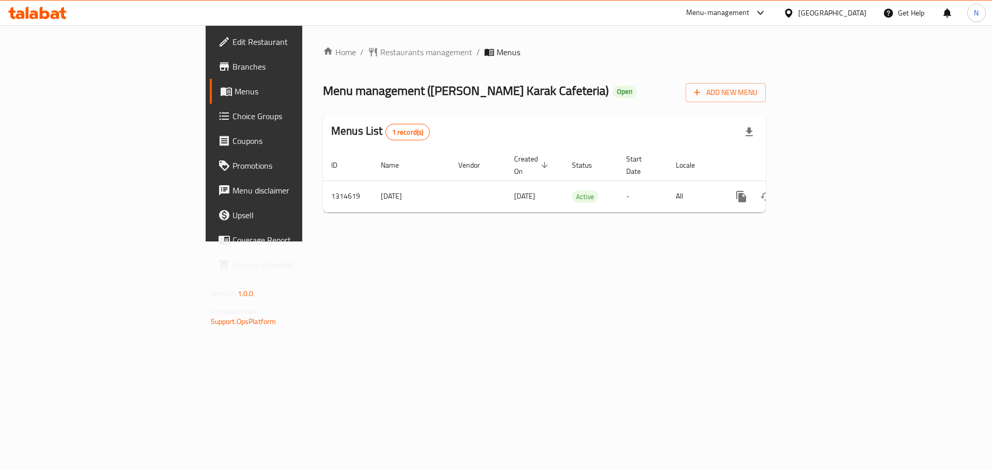
click at [839, 9] on div "[GEOGRAPHIC_DATA]" at bounding box center [832, 12] width 68 height 11
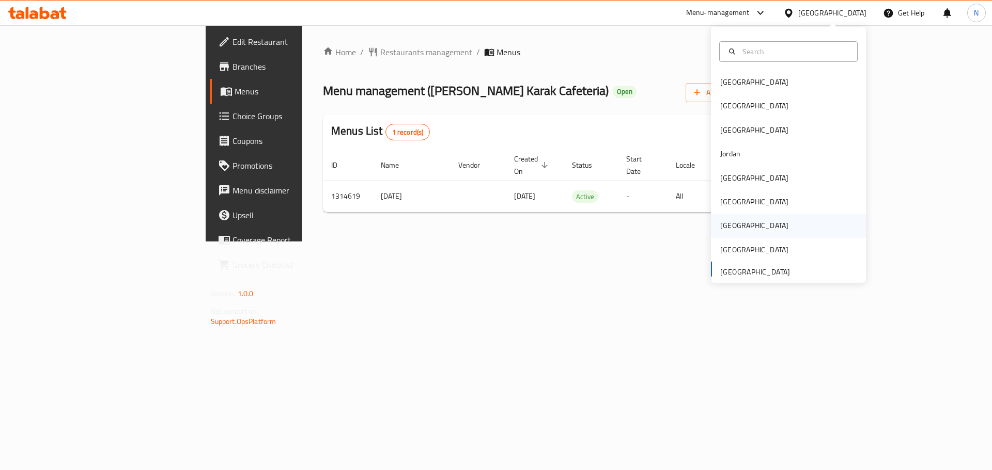
click at [720, 226] on div "[GEOGRAPHIC_DATA]" at bounding box center [754, 225] width 68 height 11
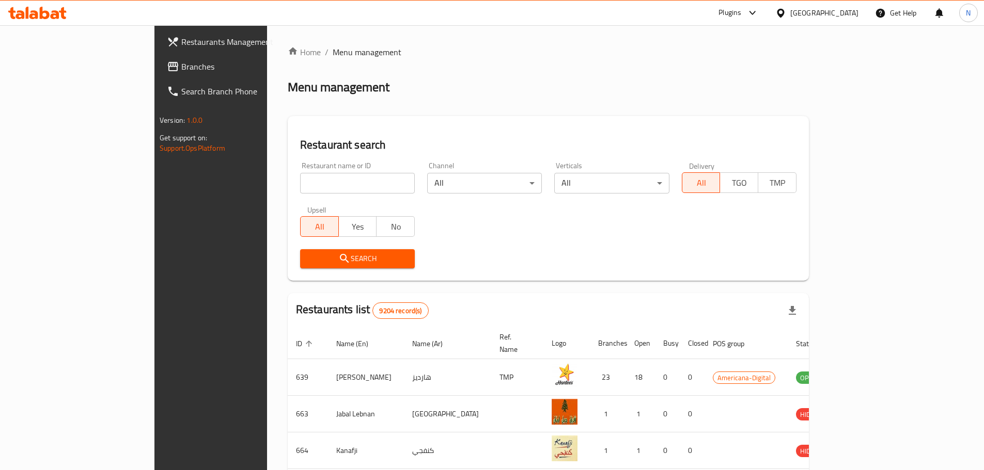
click at [181, 62] on span "Branches" at bounding box center [245, 66] width 129 height 12
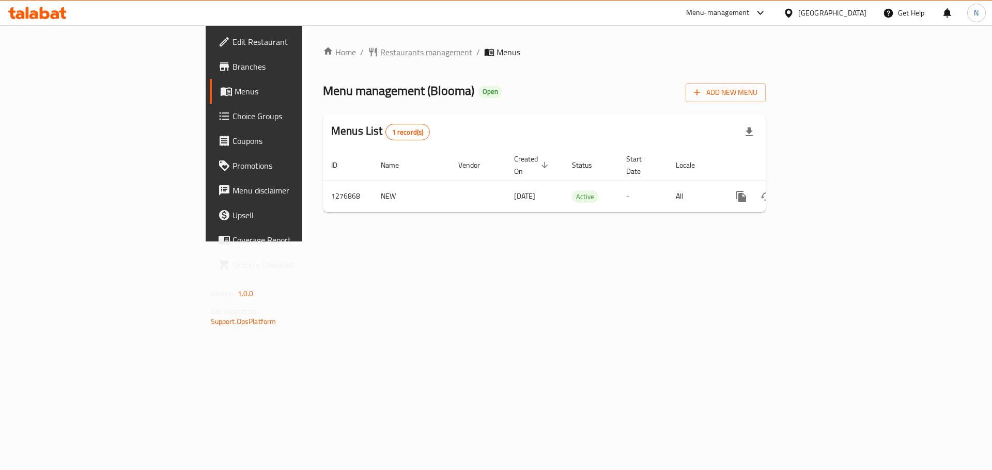
click at [380, 55] on span "Restaurants management" at bounding box center [426, 52] width 92 height 12
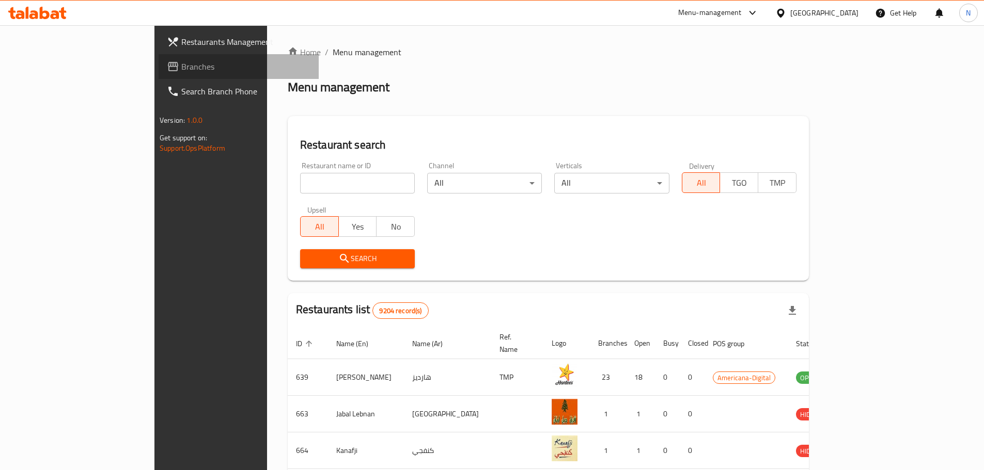
click at [181, 65] on span "Branches" at bounding box center [245, 66] width 129 height 12
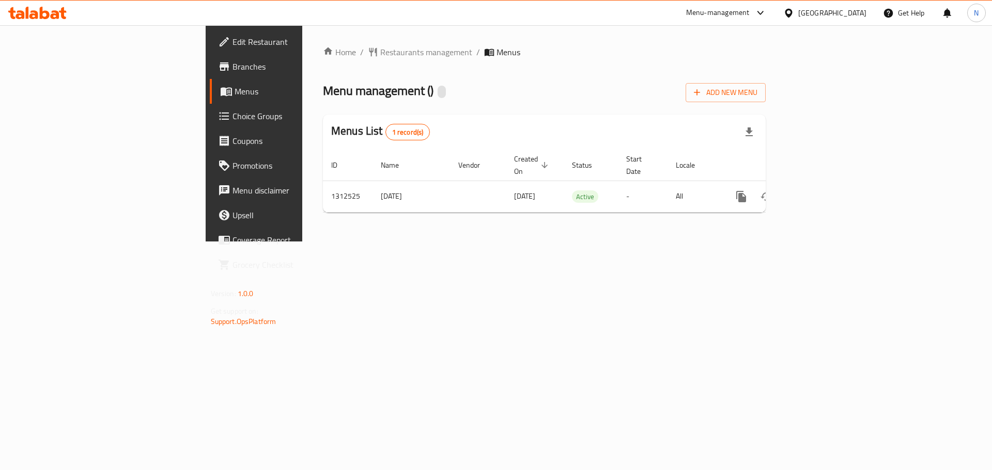
click at [232, 38] on span "Edit Restaurant" at bounding box center [297, 42] width 131 height 12
click at [380, 57] on span "Restaurants management" at bounding box center [426, 52] width 92 height 12
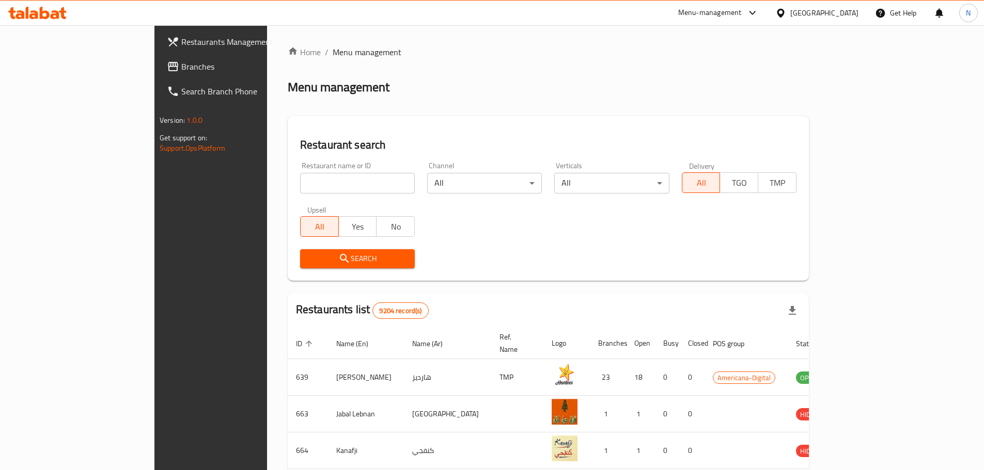
click at [159, 78] on link "Branches" at bounding box center [239, 66] width 160 height 25
